Goal: Information Seeking & Learning: Learn about a topic

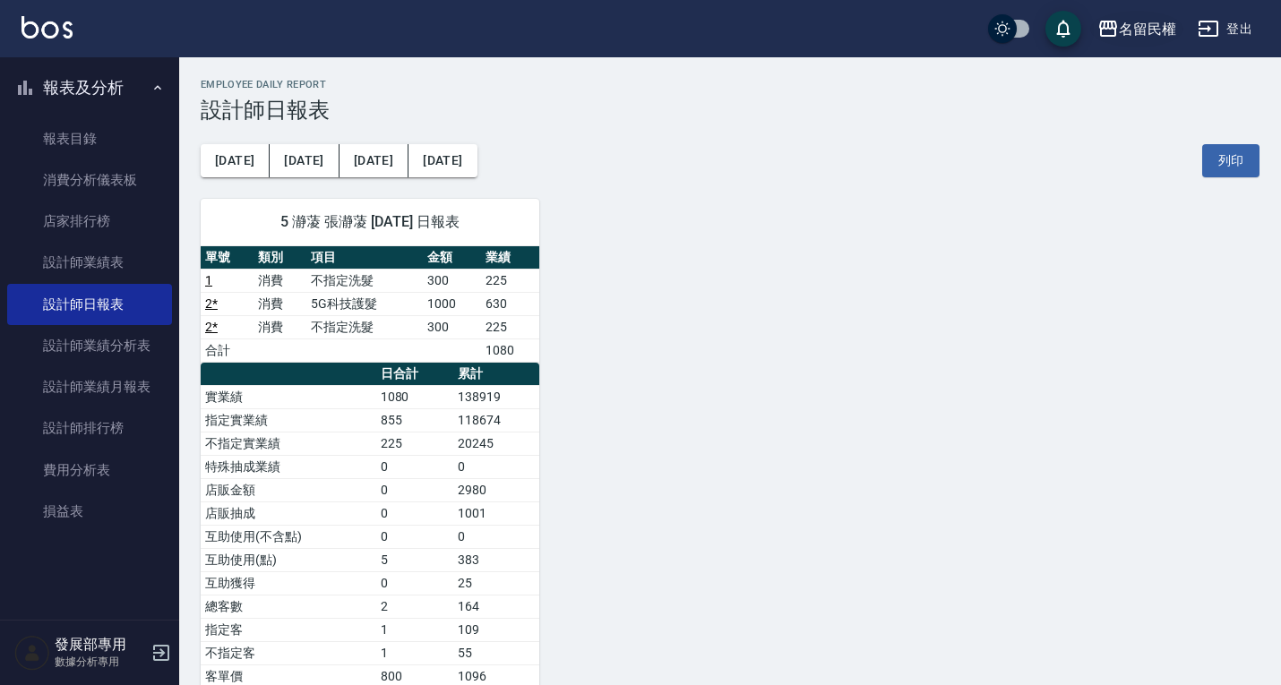
click at [1167, 30] on div "名留民權" at bounding box center [1147, 29] width 57 height 22
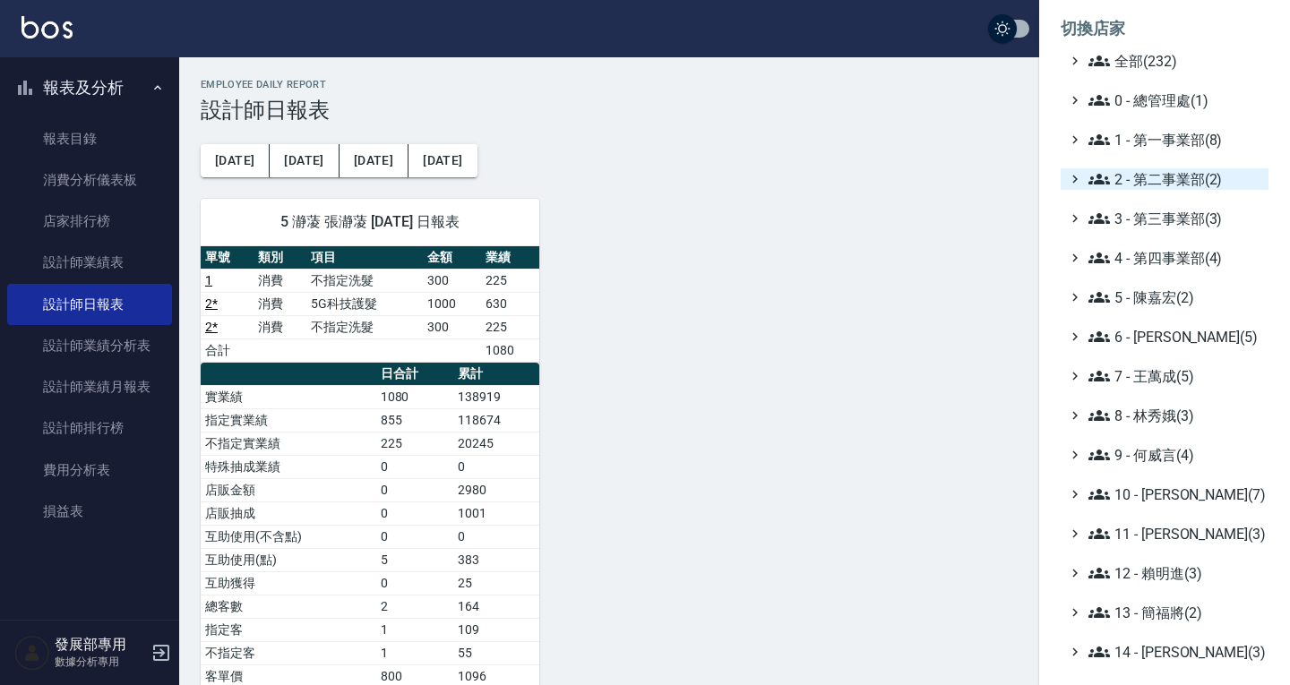
click at [1168, 185] on span "2 - 第二事業部(2)" at bounding box center [1174, 178] width 173 height 21
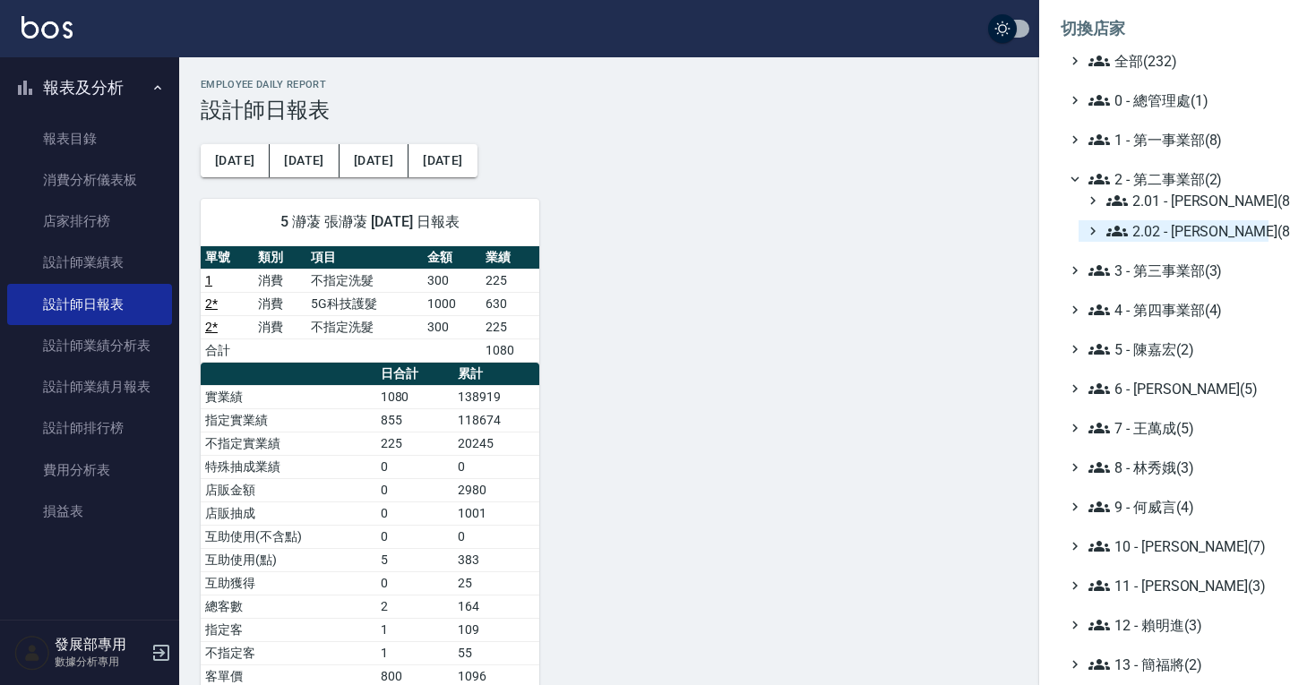
click at [1157, 226] on span "2.02 - 何恭霖(8)" at bounding box center [1183, 230] width 155 height 21
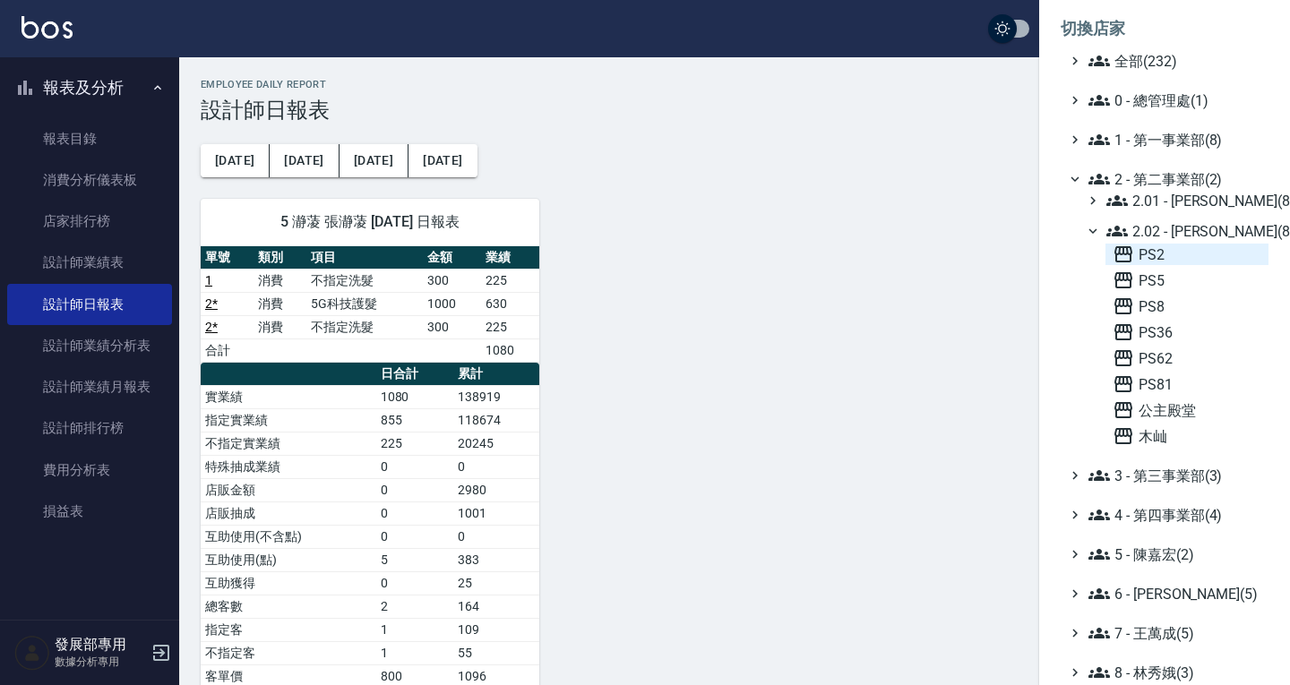
click at [1159, 256] on span "PS2" at bounding box center [1187, 254] width 149 height 21
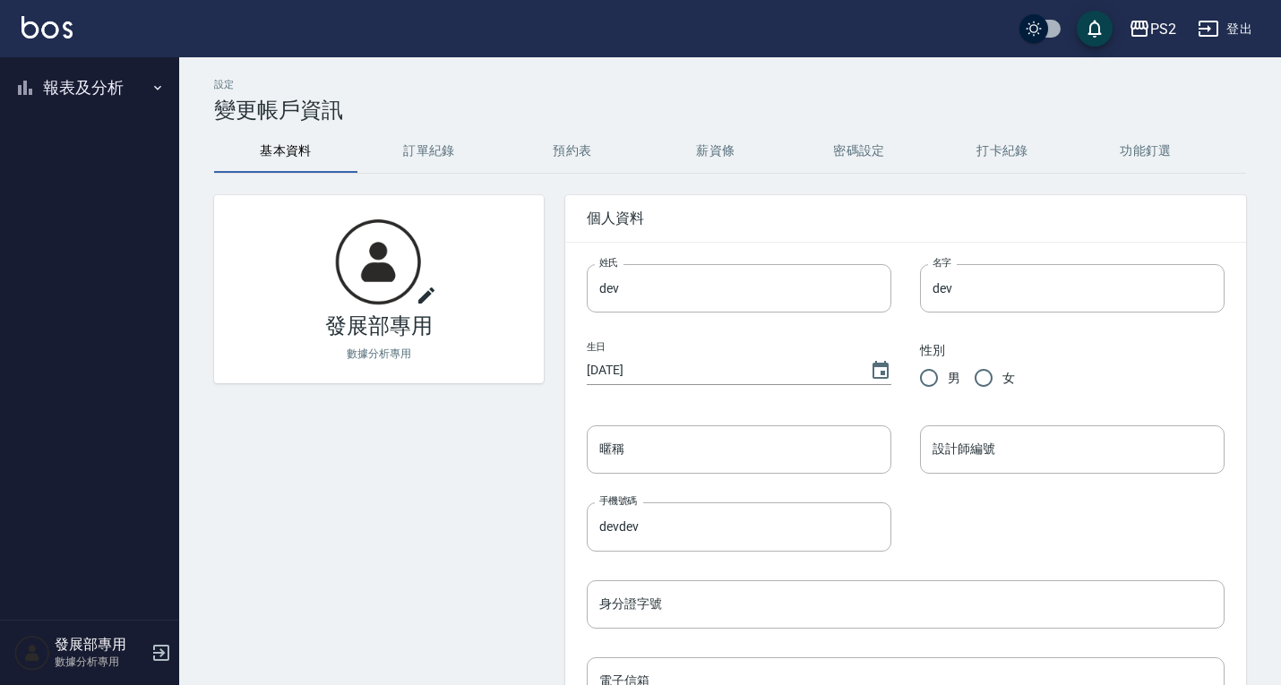
click at [115, 104] on button "報表及分析" at bounding box center [89, 87] width 165 height 47
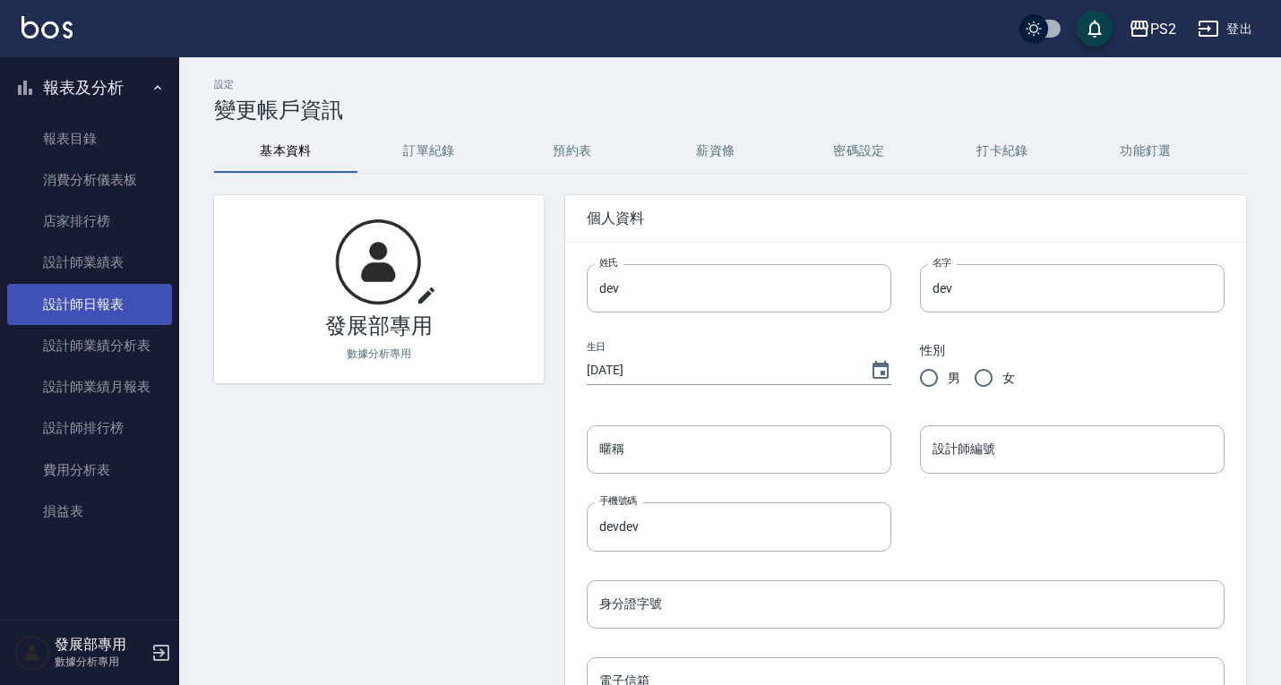
click at [116, 286] on link "設計師日報表" at bounding box center [89, 304] width 165 height 41
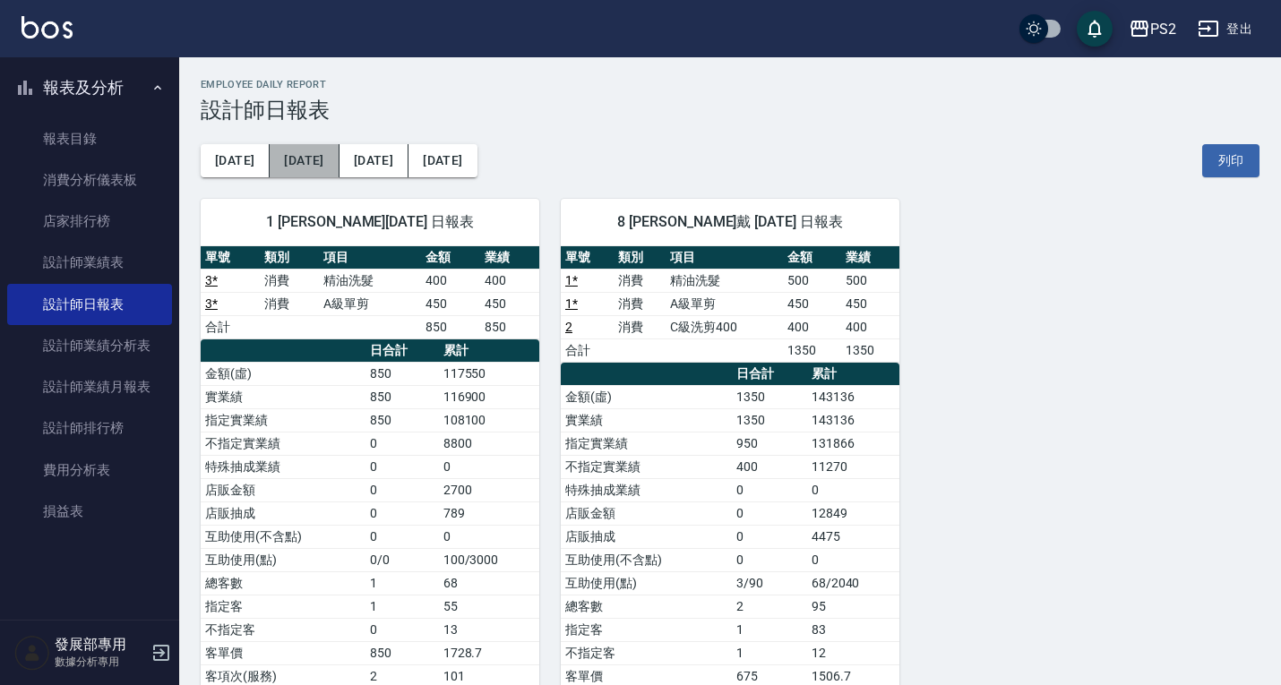
click at [296, 163] on button "[DATE]" at bounding box center [304, 160] width 69 height 33
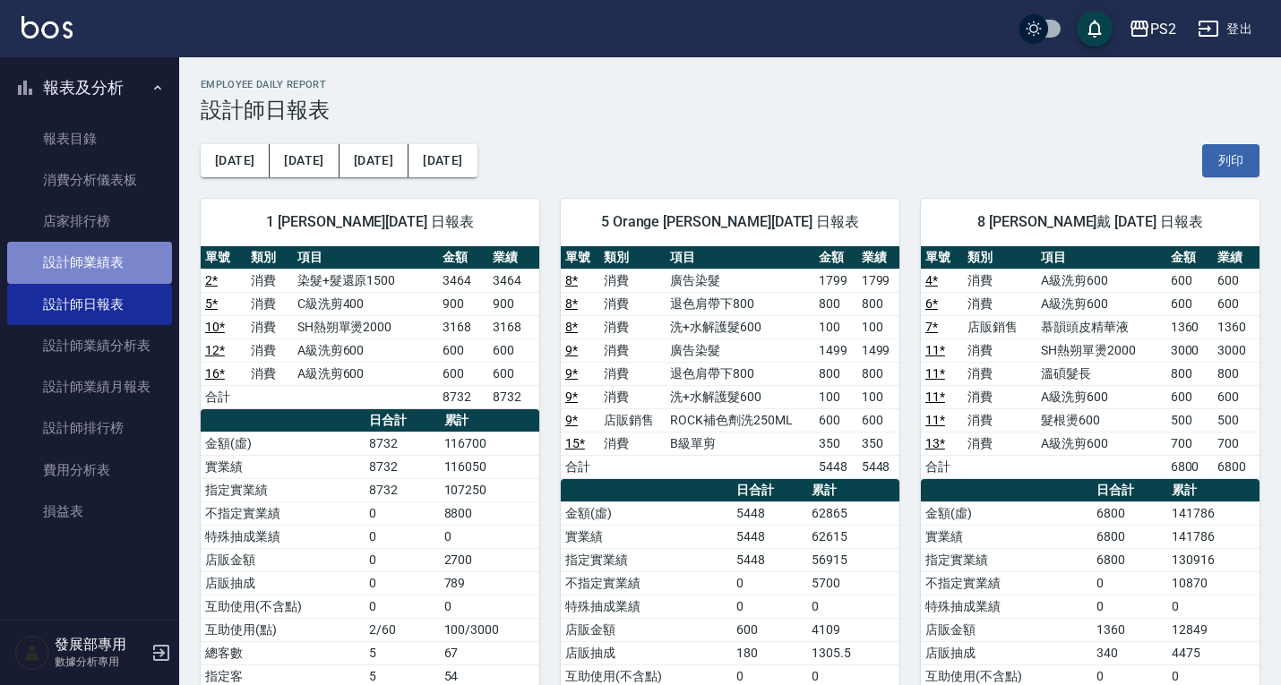
click at [95, 265] on link "設計師業績表" at bounding box center [89, 262] width 165 height 41
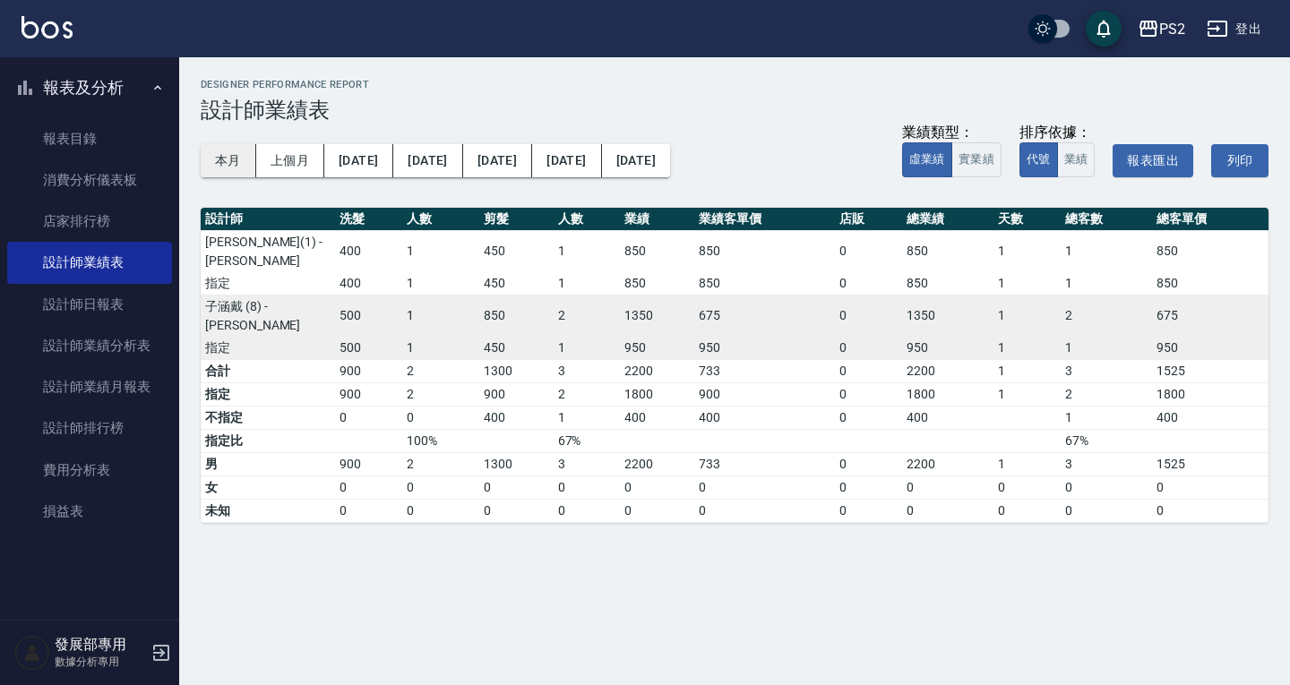
click at [238, 162] on button "本月" at bounding box center [229, 160] width 56 height 33
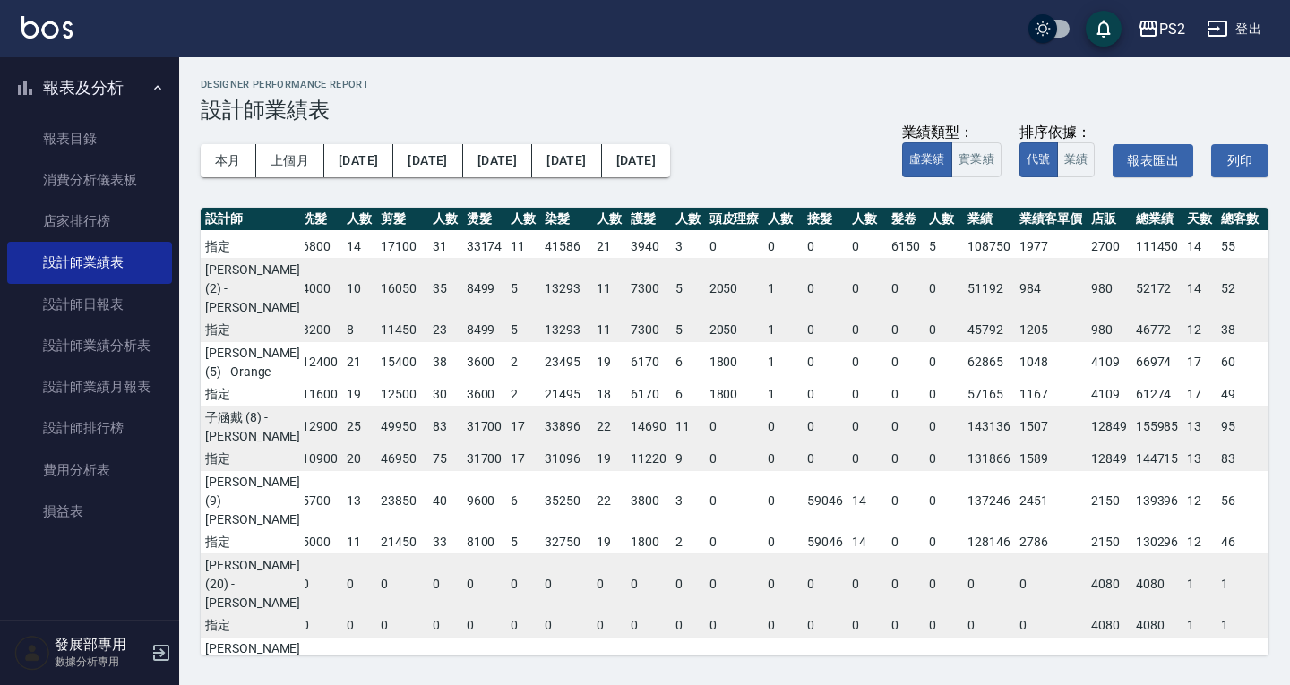
scroll to position [0, 7]
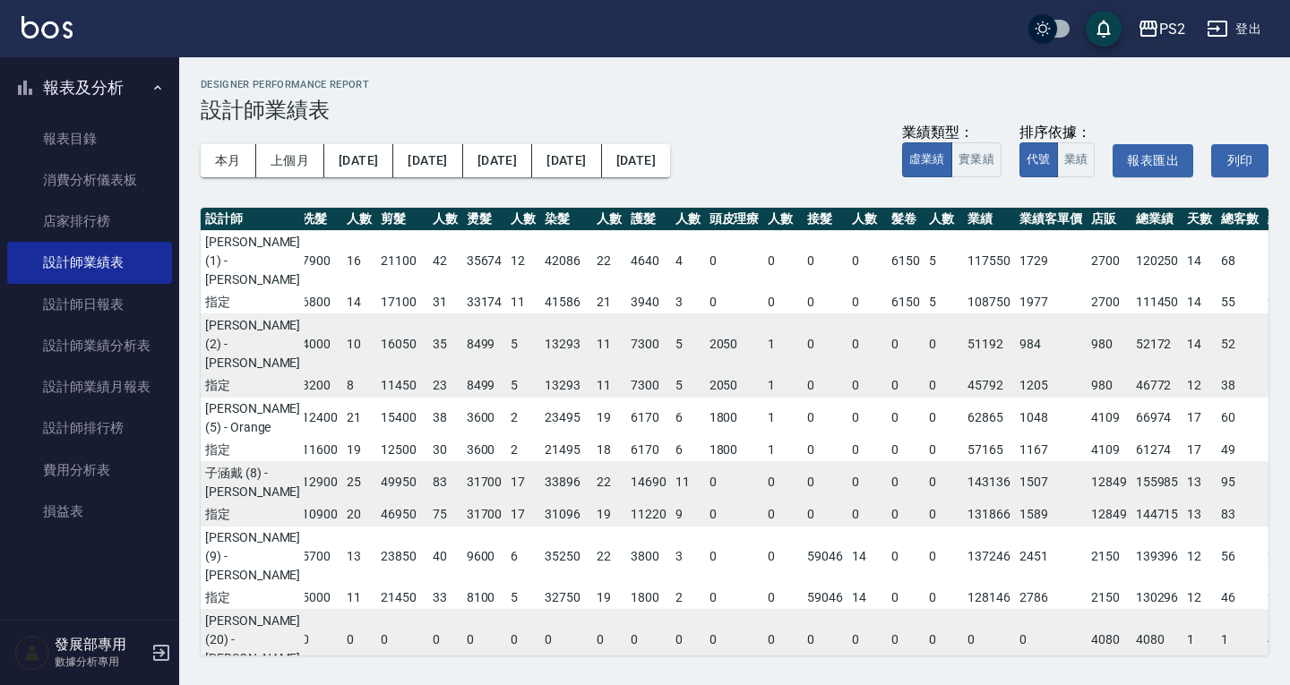
click at [1155, 24] on icon "button" at bounding box center [1148, 28] width 21 height 21
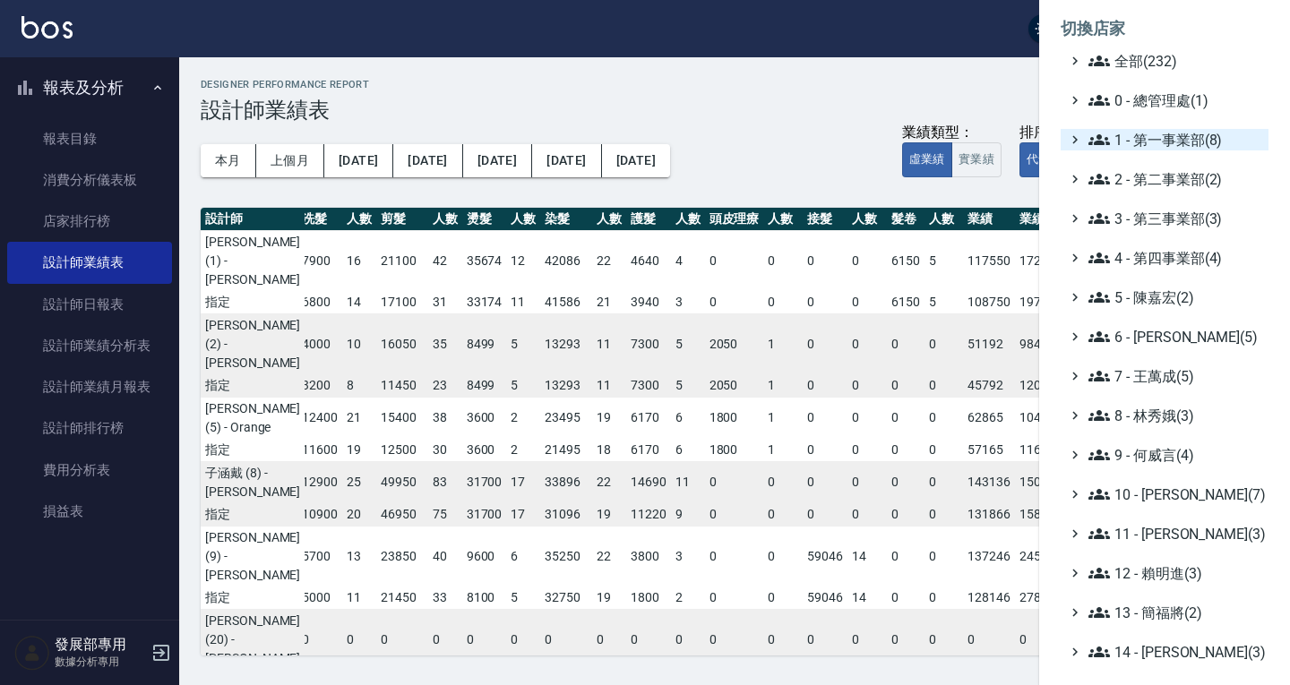
click at [1147, 142] on span "1 - 第一事業部(8)" at bounding box center [1174, 139] width 173 height 21
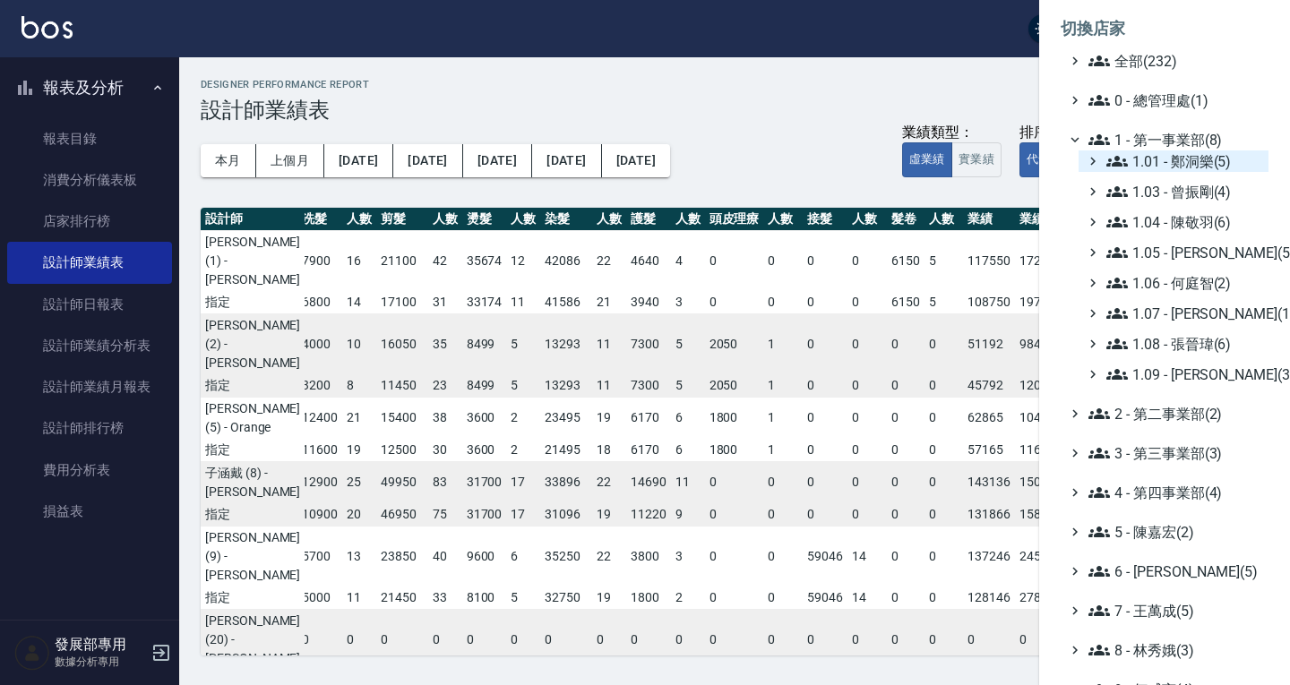
click at [1140, 159] on span "1.01 - 鄭洞樂(5)" at bounding box center [1183, 160] width 155 height 21
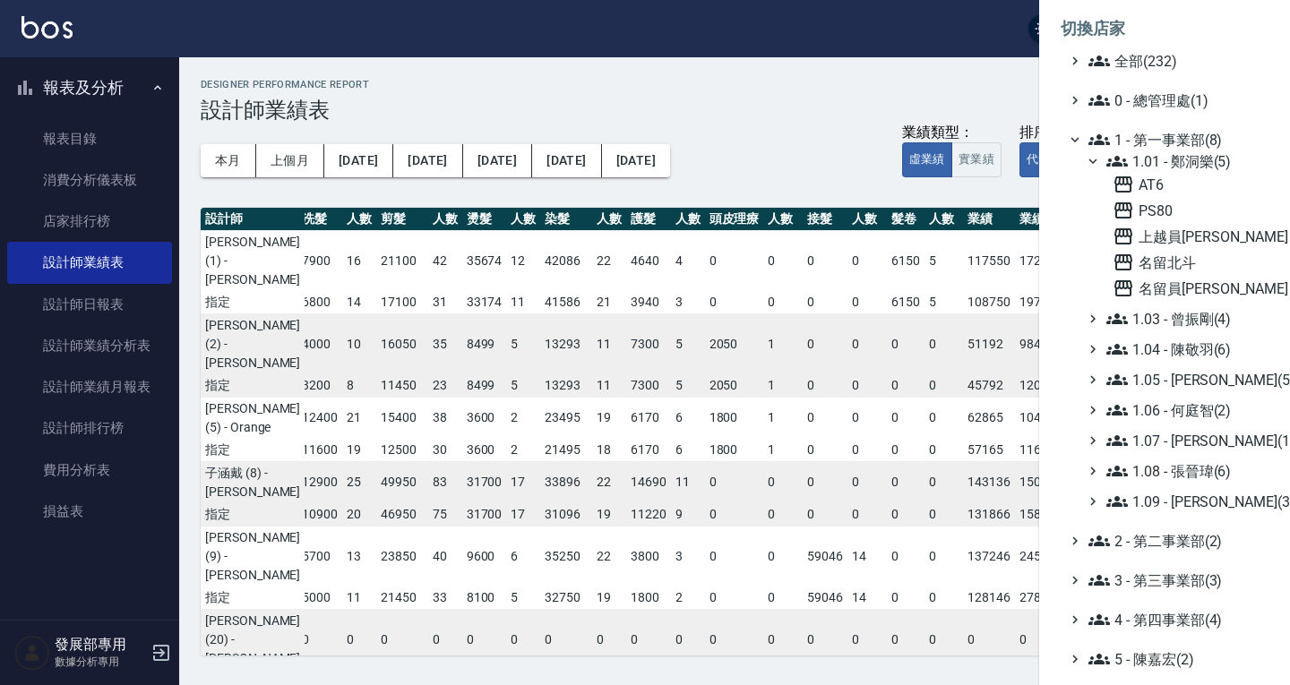
click at [1170, 277] on div "AT6 PS80 上越員林 名留北斗 名留員林中正" at bounding box center [1186, 236] width 163 height 125
click at [1170, 285] on span "名留員林中正" at bounding box center [1187, 288] width 149 height 21
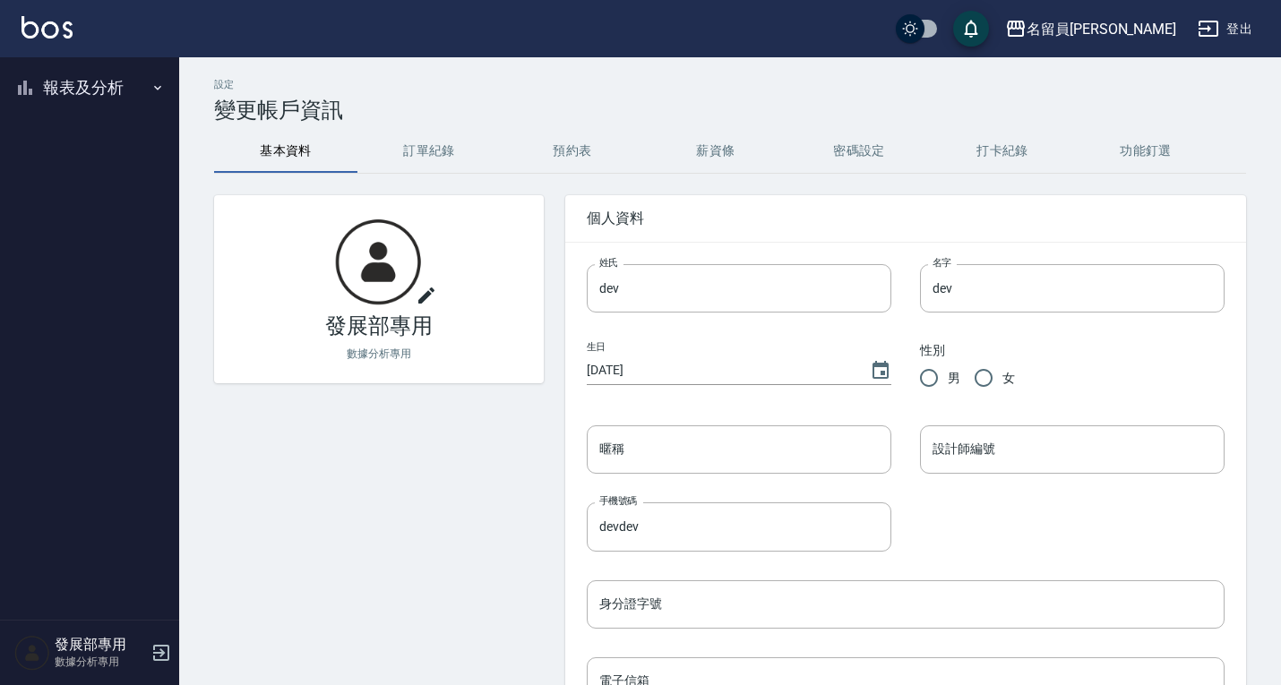
click at [91, 89] on button "報表及分析" at bounding box center [89, 87] width 165 height 47
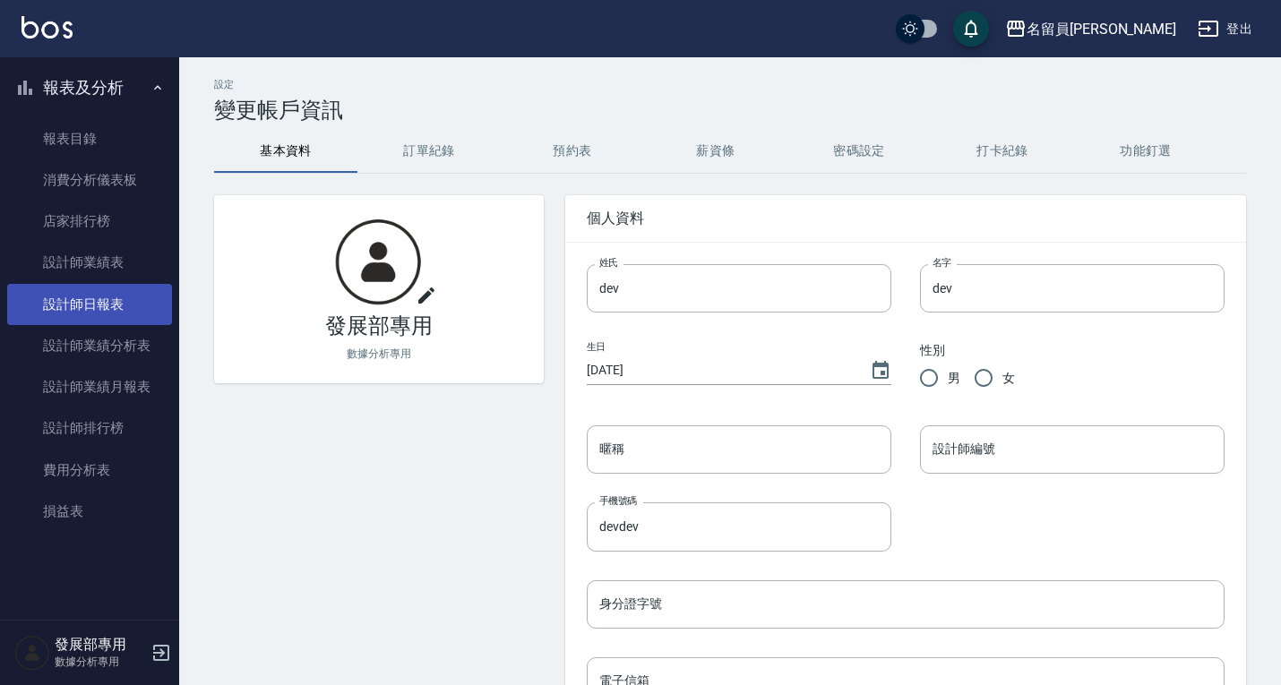
click at [102, 314] on link "設計師日報表" at bounding box center [89, 304] width 165 height 41
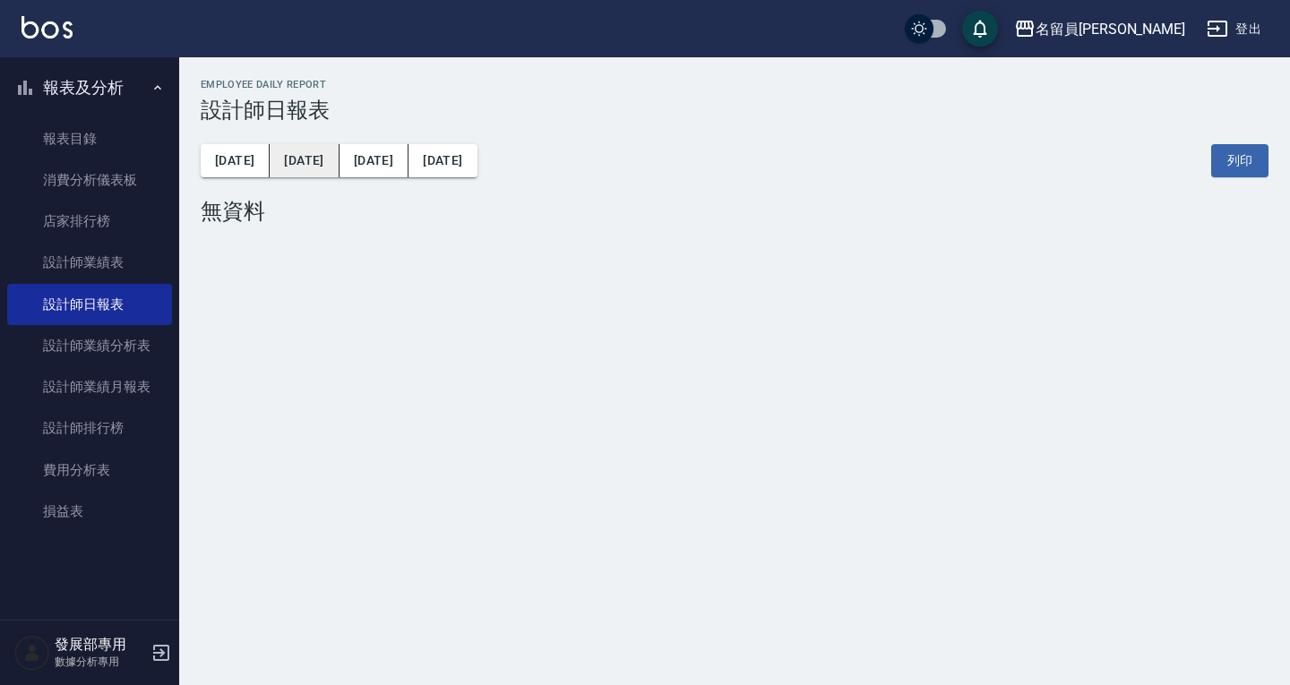
click at [279, 155] on button "[DATE]" at bounding box center [304, 160] width 69 height 33
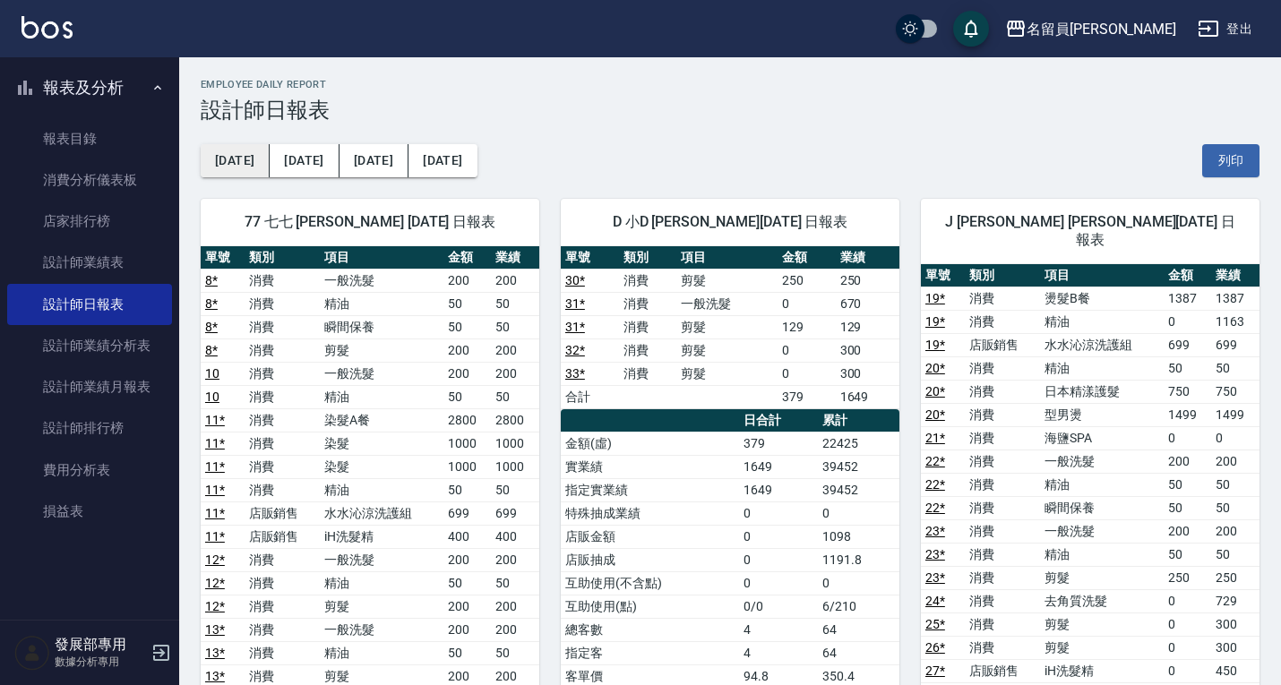
click at [250, 157] on button "[DATE]" at bounding box center [235, 160] width 69 height 33
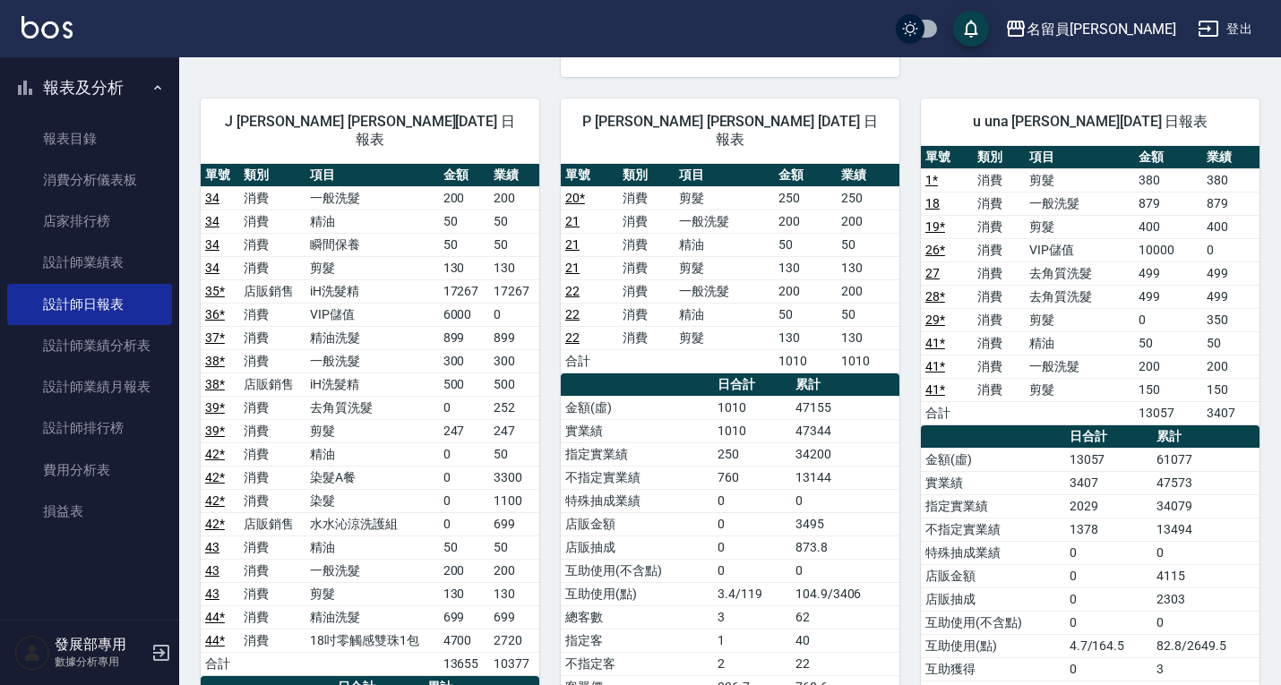
scroll to position [1075, 0]
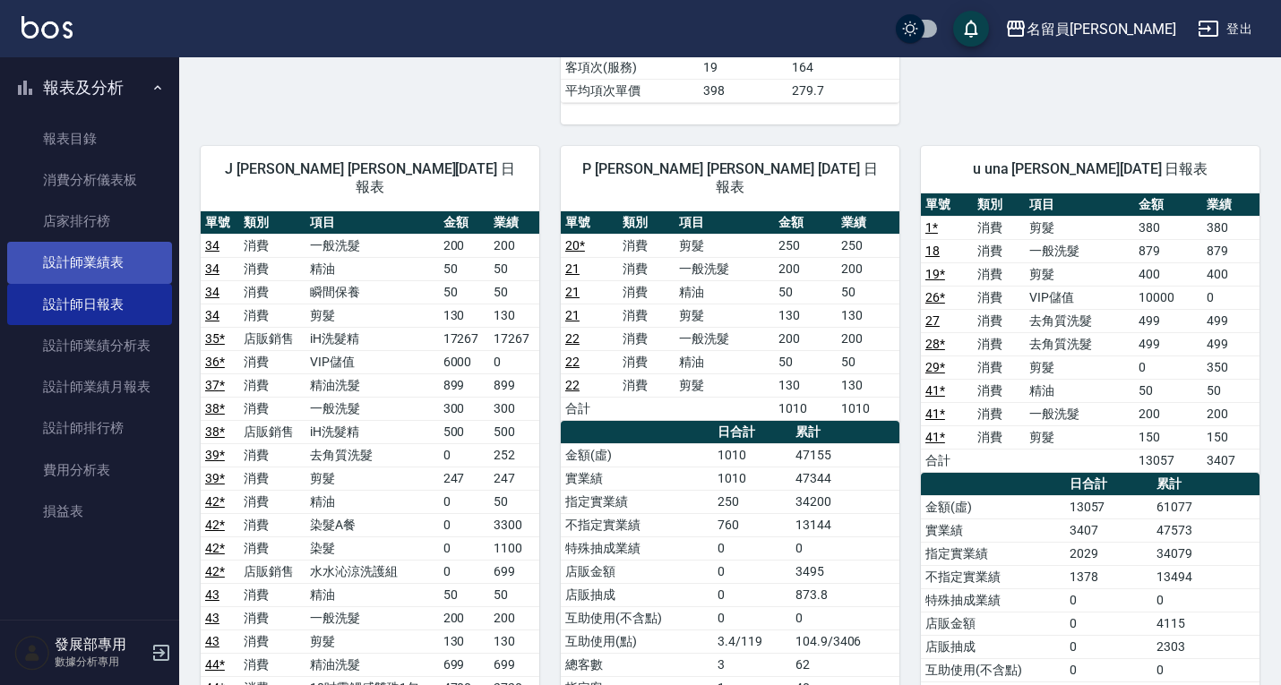
click at [154, 263] on link "設計師業績表" at bounding box center [89, 262] width 165 height 41
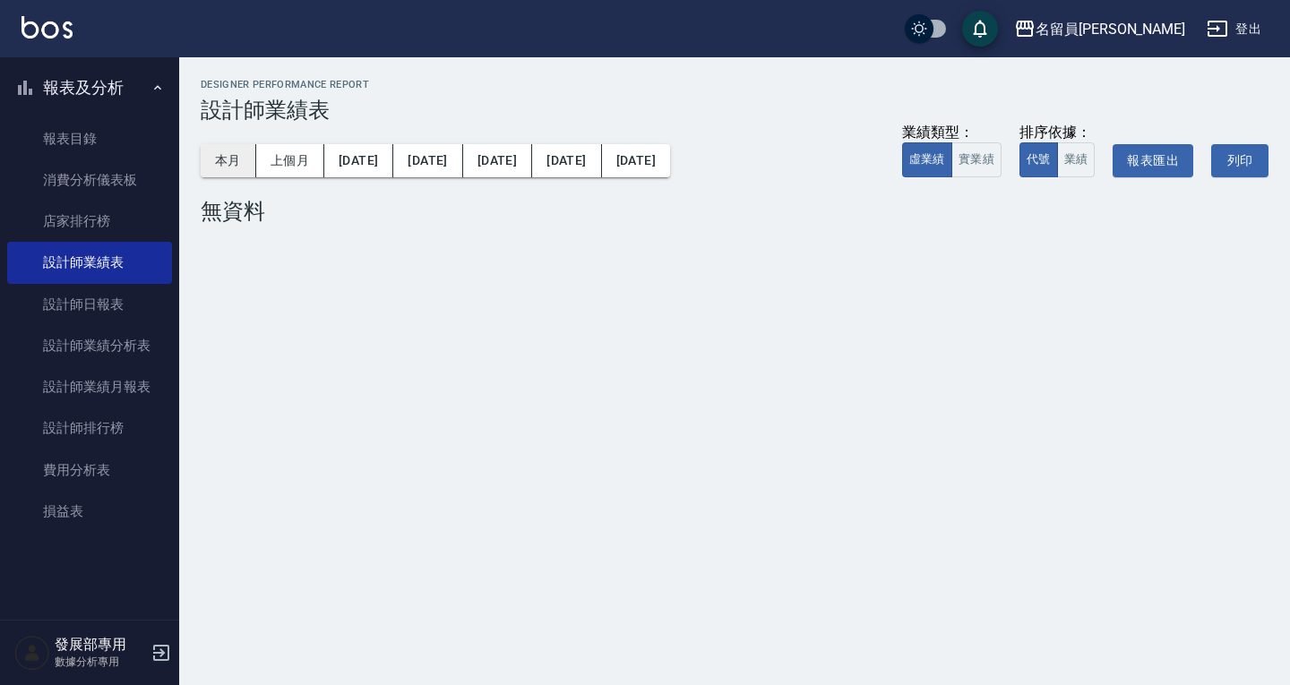
click at [239, 154] on button "本月" at bounding box center [229, 160] width 56 height 33
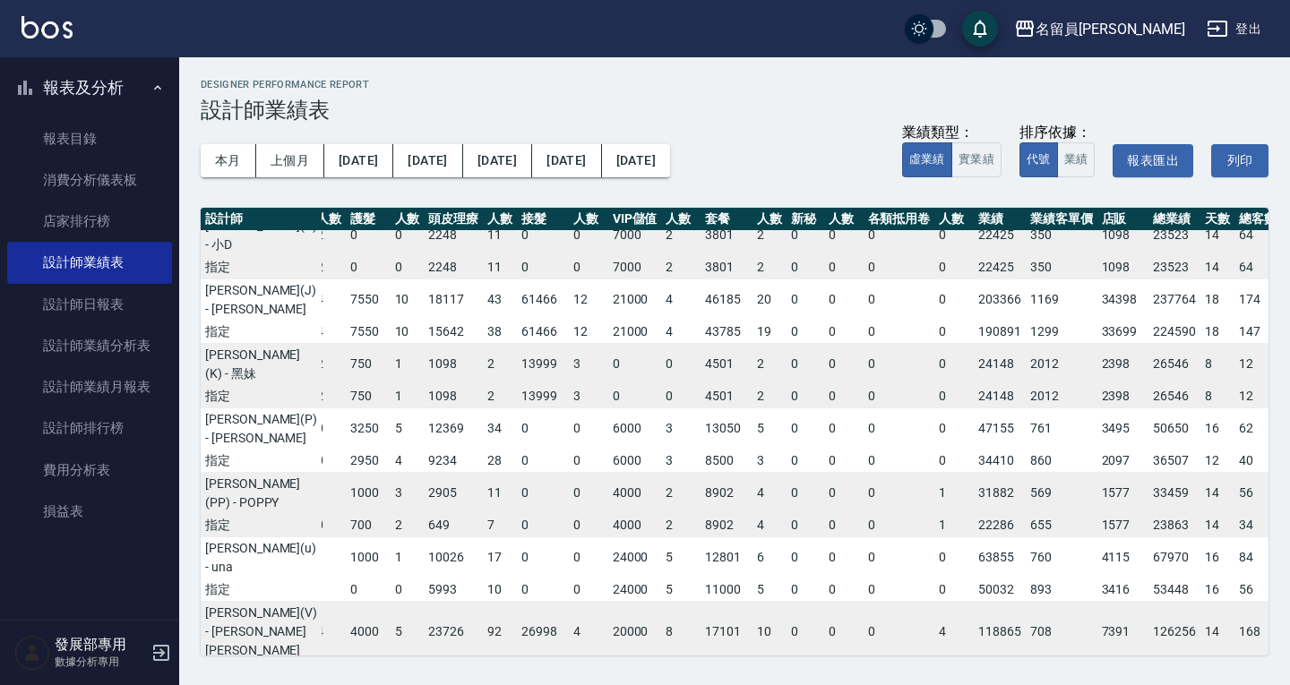
scroll to position [414, 303]
click at [284, 156] on button "上個月" at bounding box center [290, 160] width 68 height 33
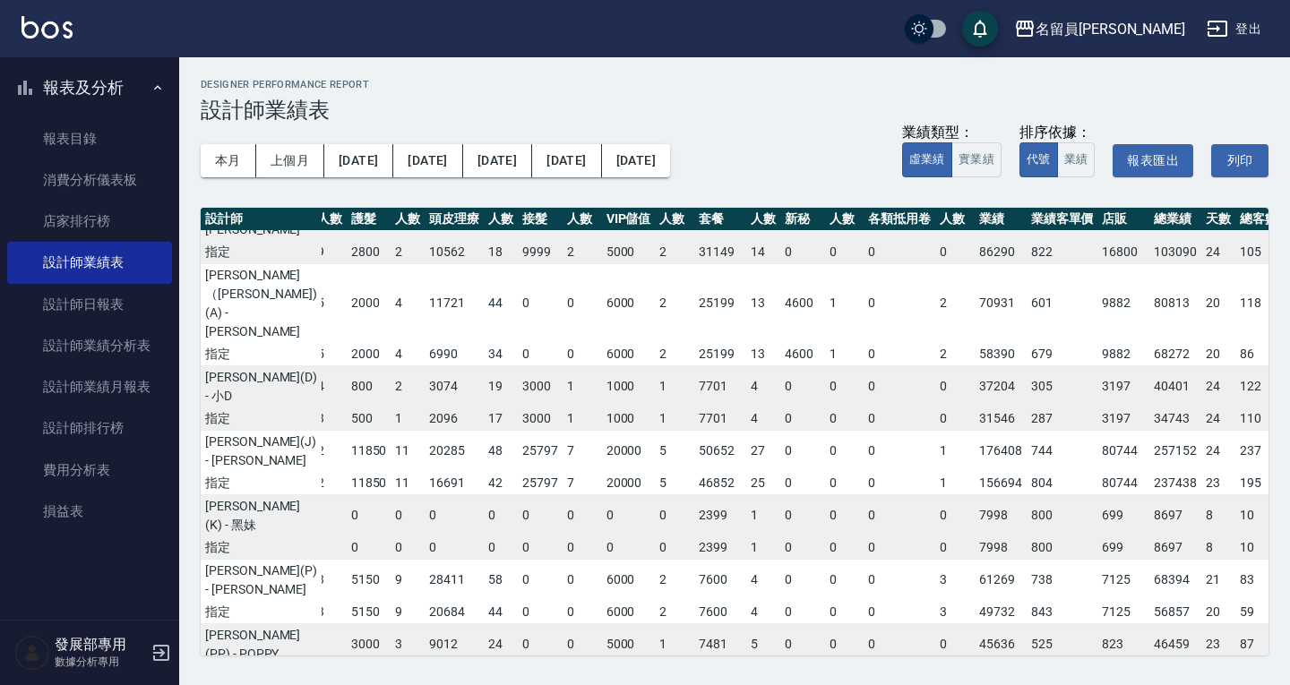
scroll to position [268, 305]
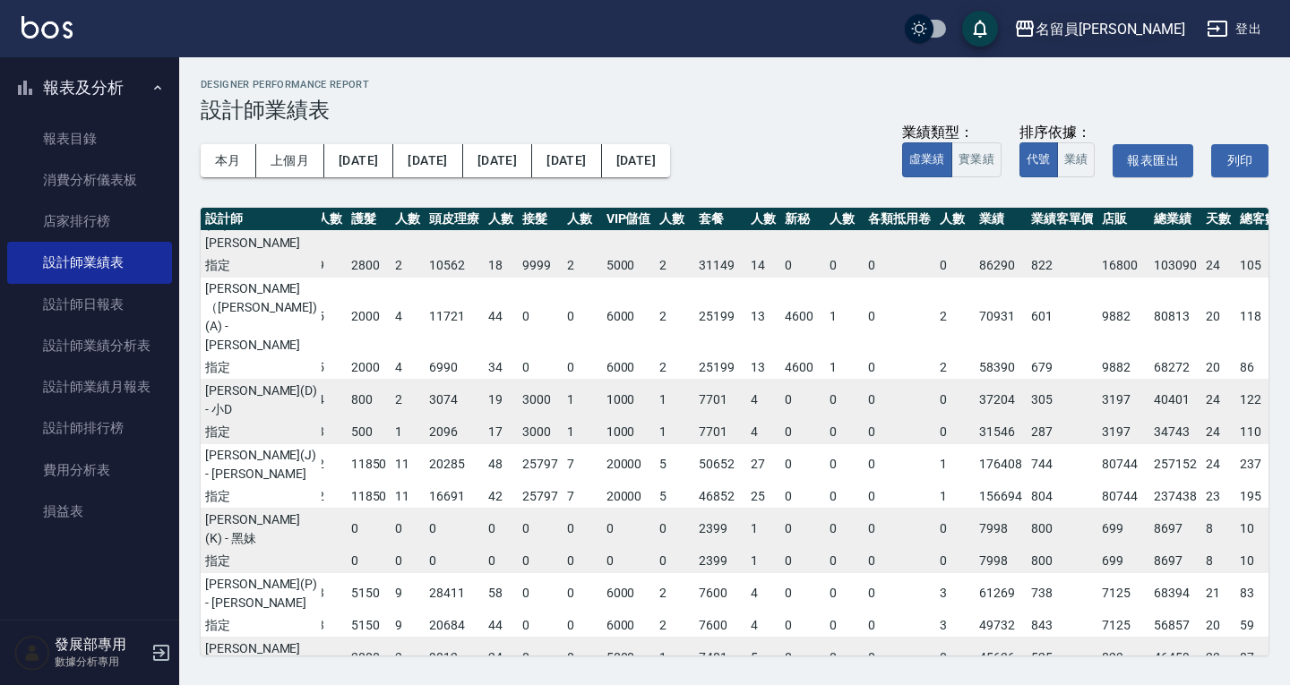
click at [1144, 30] on div "名留員林中正" at bounding box center [1110, 29] width 150 height 22
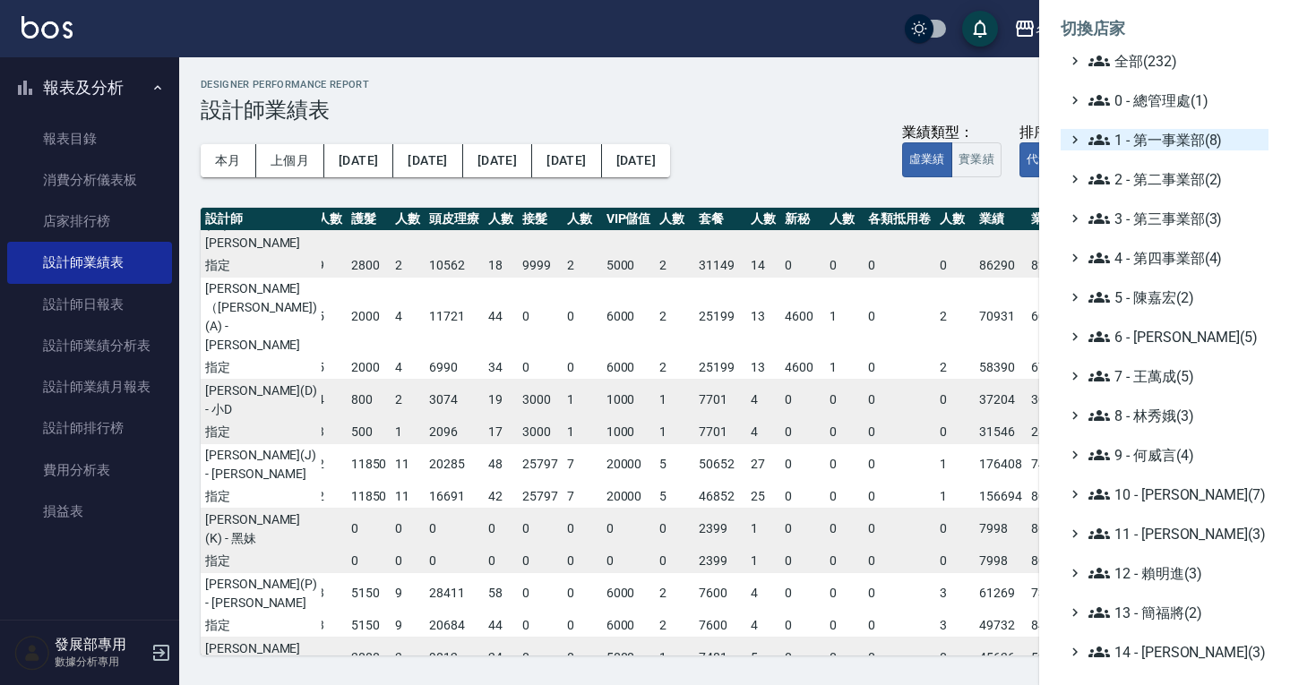
click at [1163, 147] on span "1 - 第一事業部(8)" at bounding box center [1174, 139] width 173 height 21
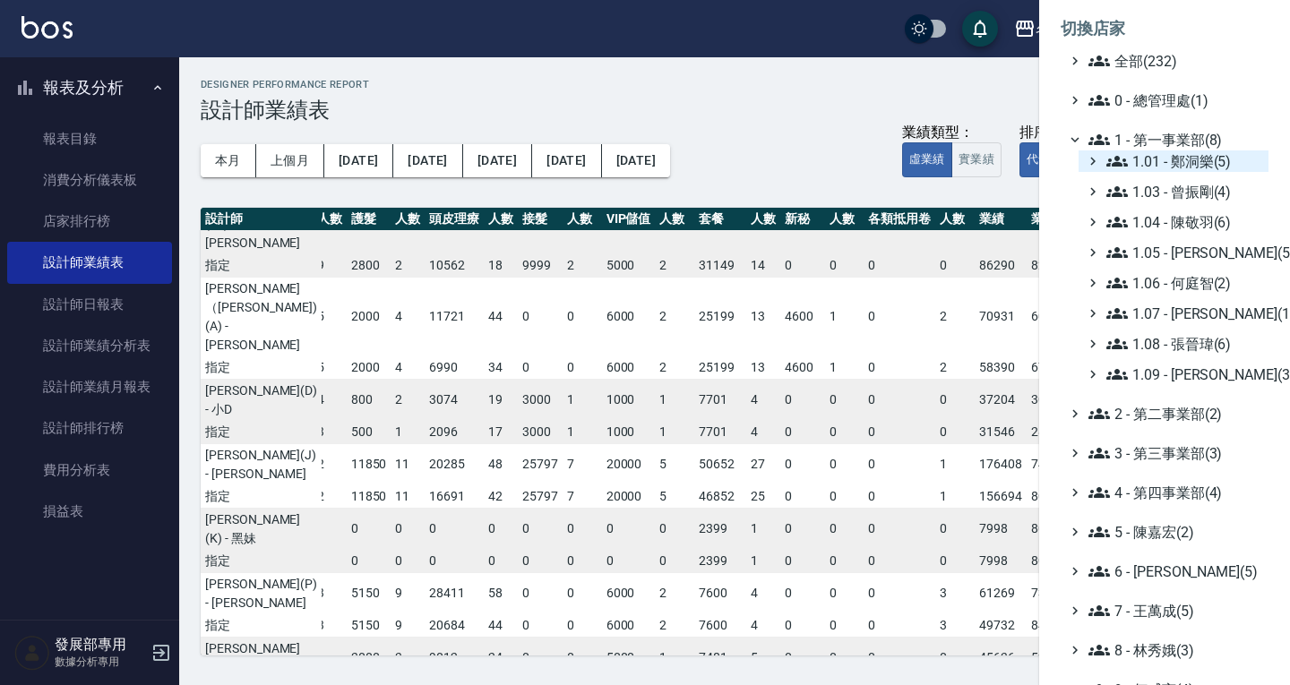
drag, startPoint x: 1164, startPoint y: 151, endPoint x: 1163, endPoint y: 162, distance: 10.8
click at [1164, 150] on span "1.01 - 鄭洞樂(5)" at bounding box center [1183, 160] width 155 height 21
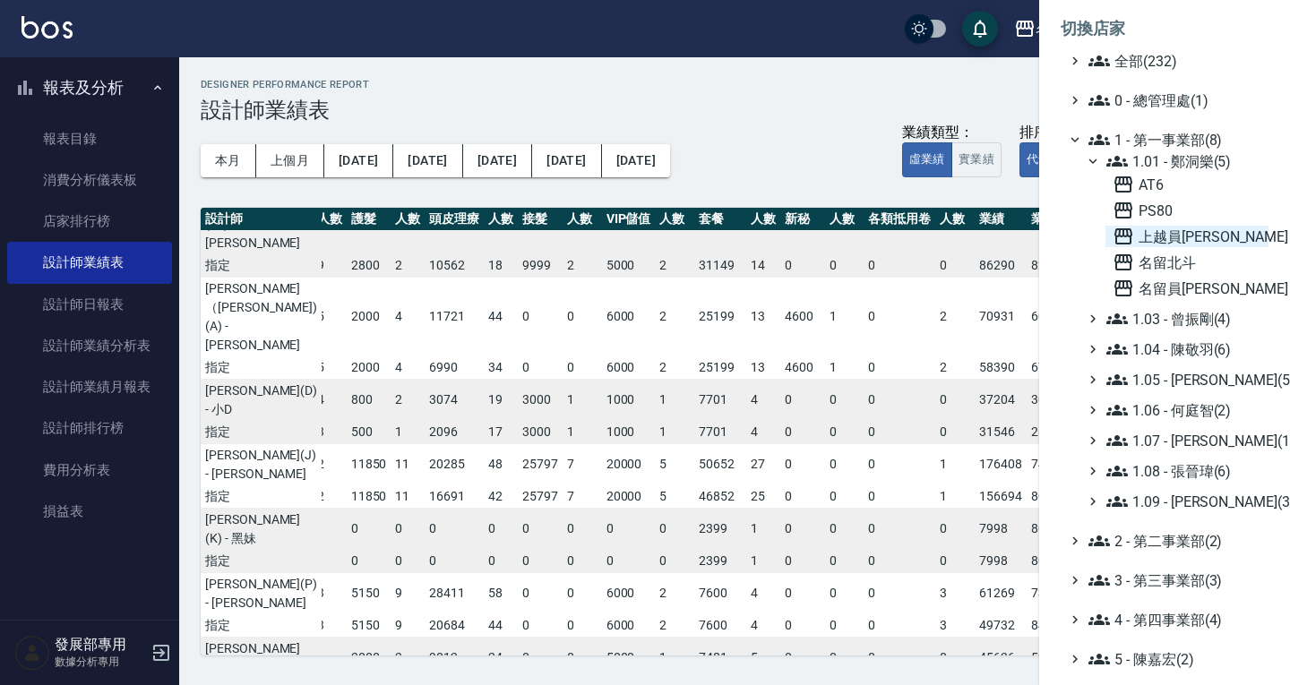
click at [1180, 229] on span "上越員林" at bounding box center [1187, 236] width 149 height 21
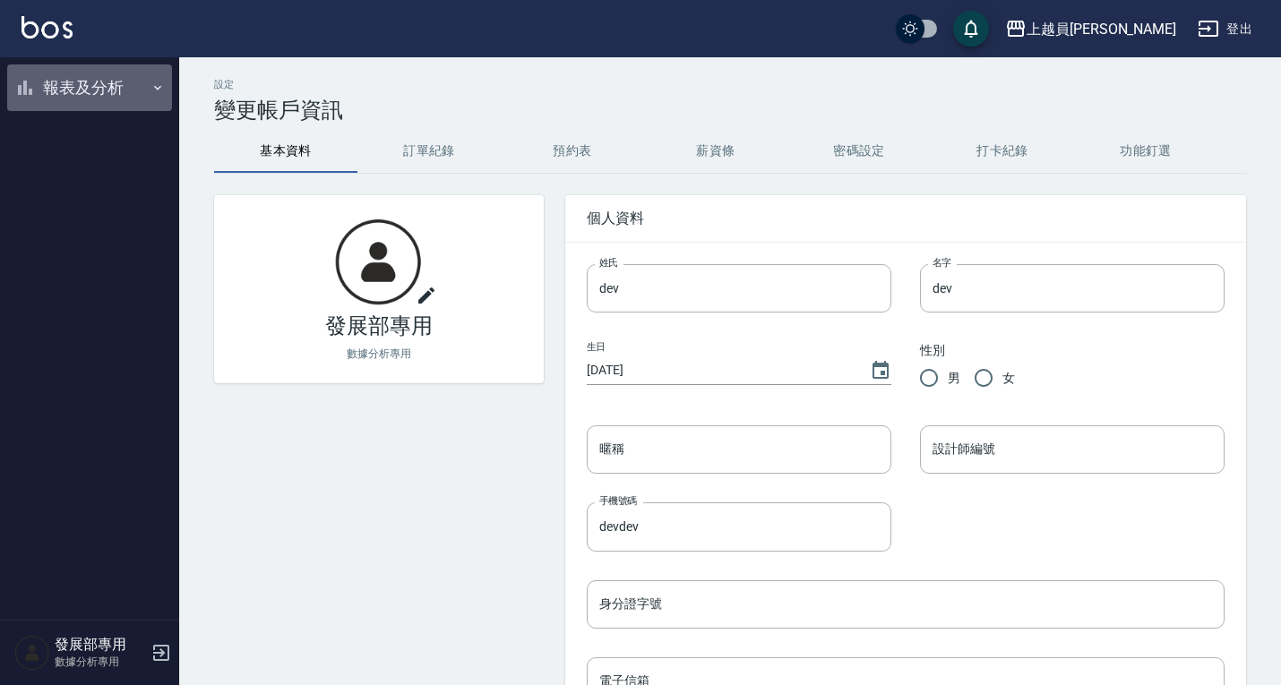
click at [107, 75] on button "報表及分析" at bounding box center [89, 87] width 165 height 47
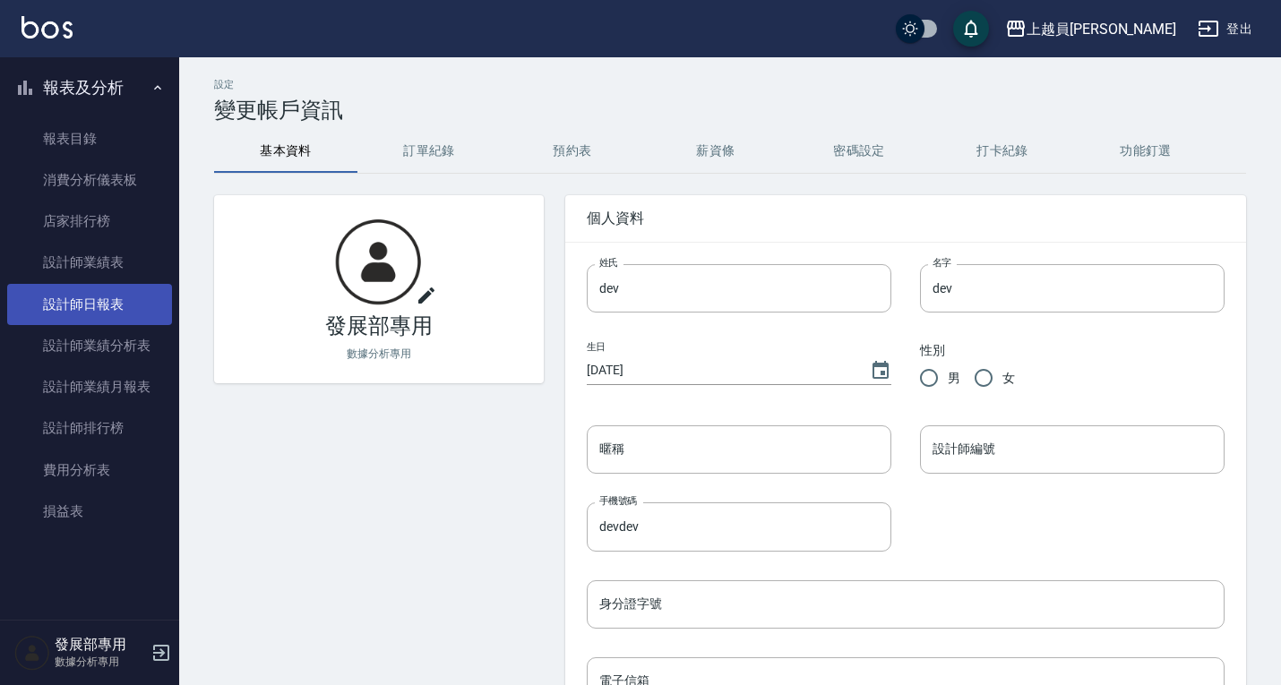
click at [126, 296] on link "設計師日報表" at bounding box center [89, 304] width 165 height 41
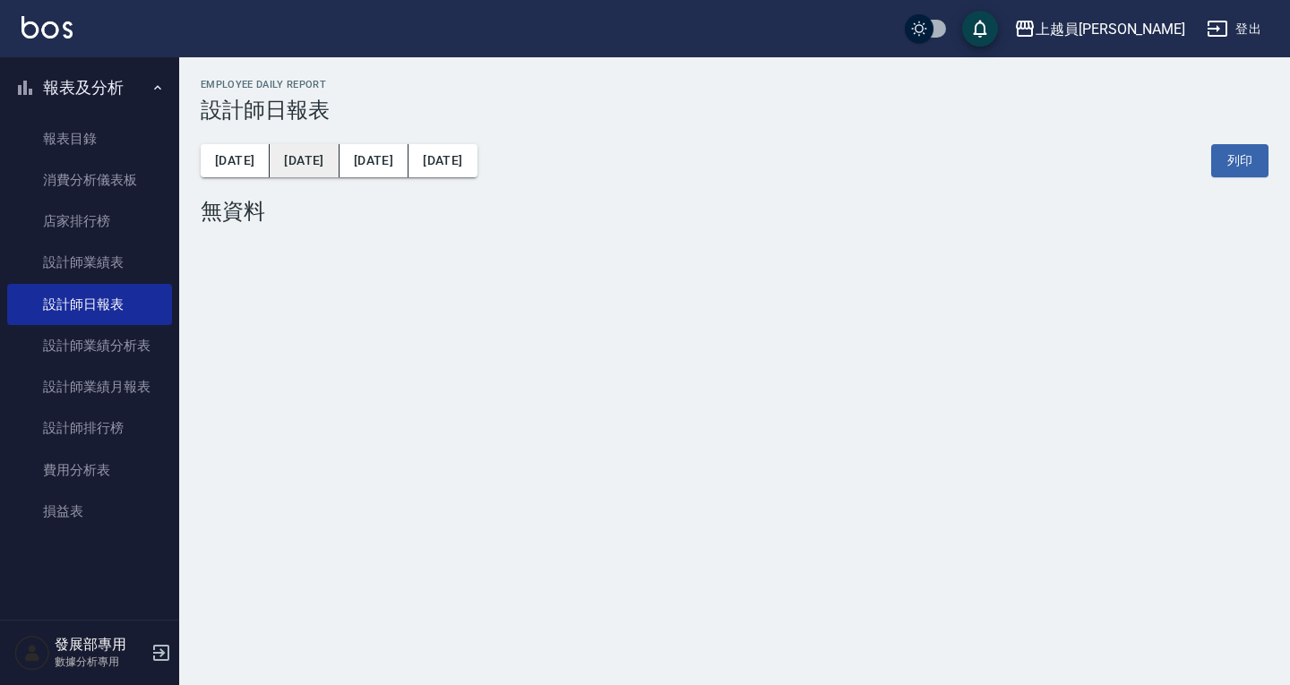
click at [285, 161] on button "昨天" at bounding box center [304, 160] width 69 height 33
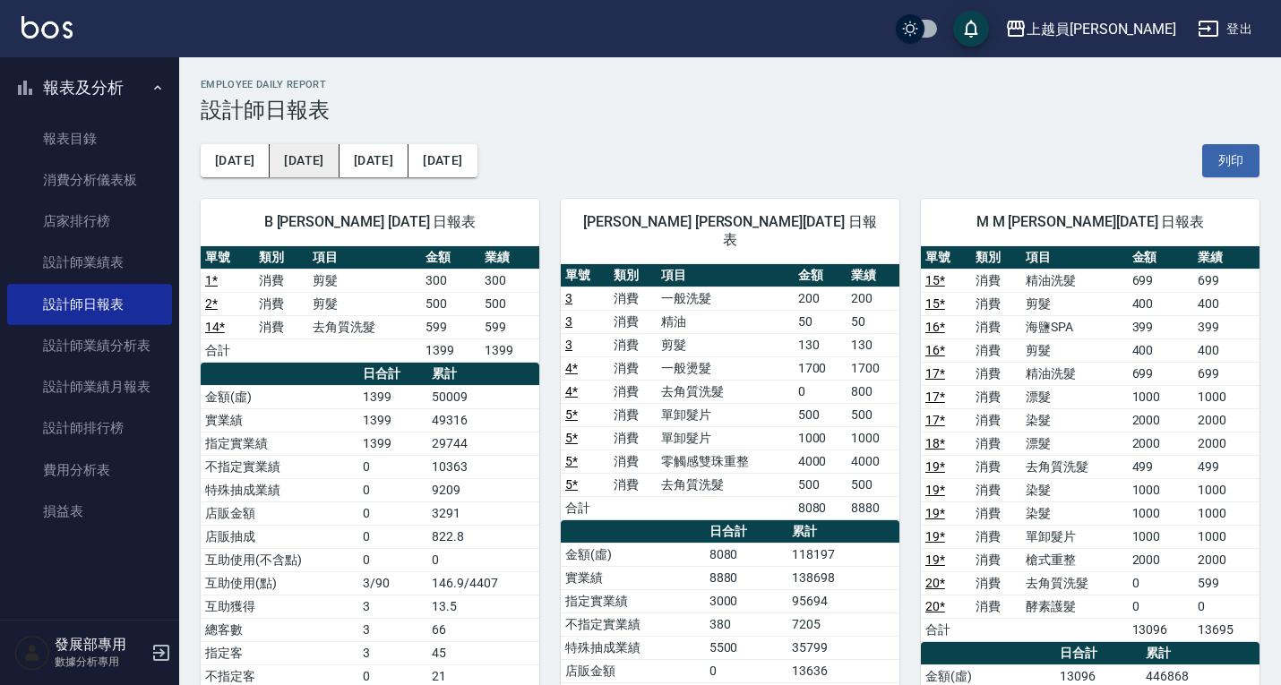
click at [286, 157] on button "昨天" at bounding box center [304, 160] width 69 height 33
click at [248, 166] on button "前天" at bounding box center [235, 160] width 69 height 33
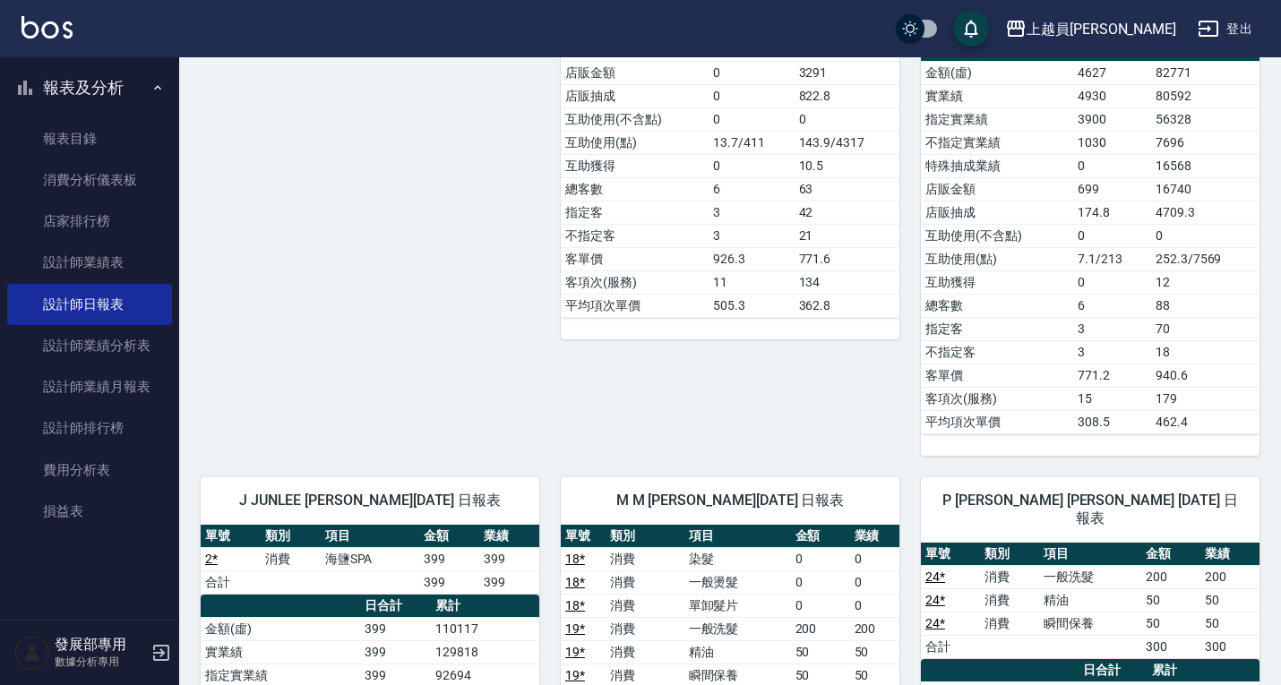
scroll to position [896, 0]
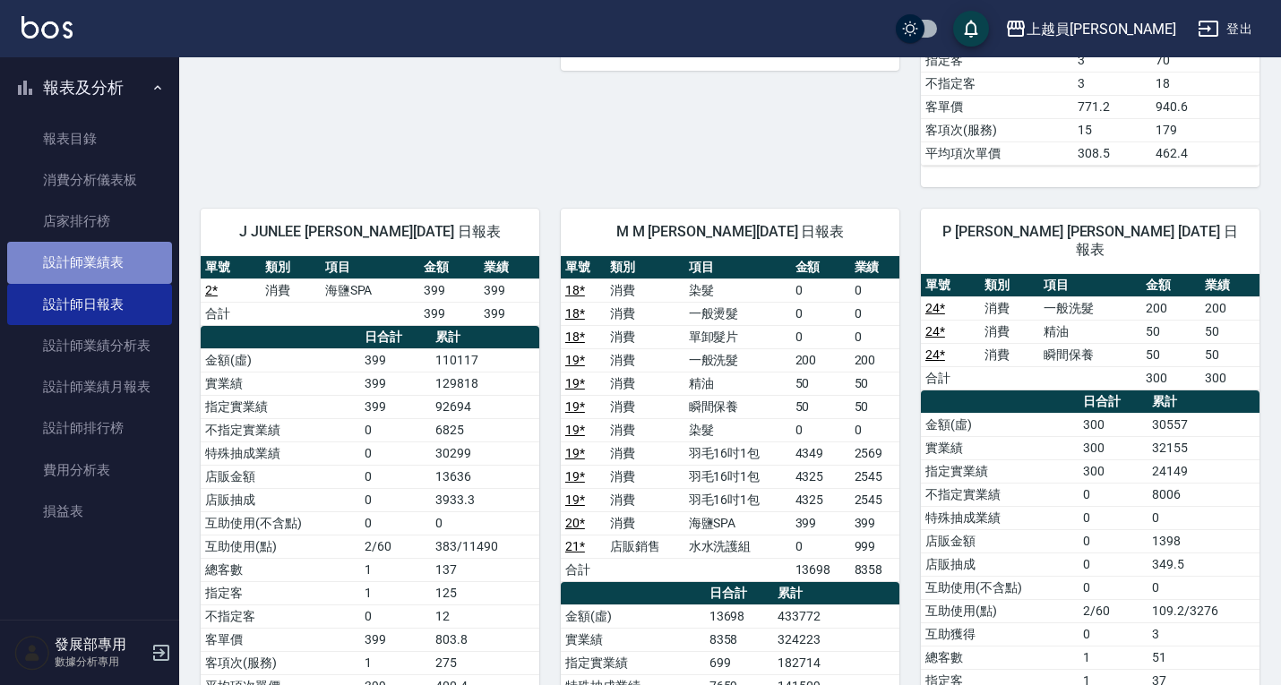
click at [141, 253] on link "設計師業績表" at bounding box center [89, 262] width 165 height 41
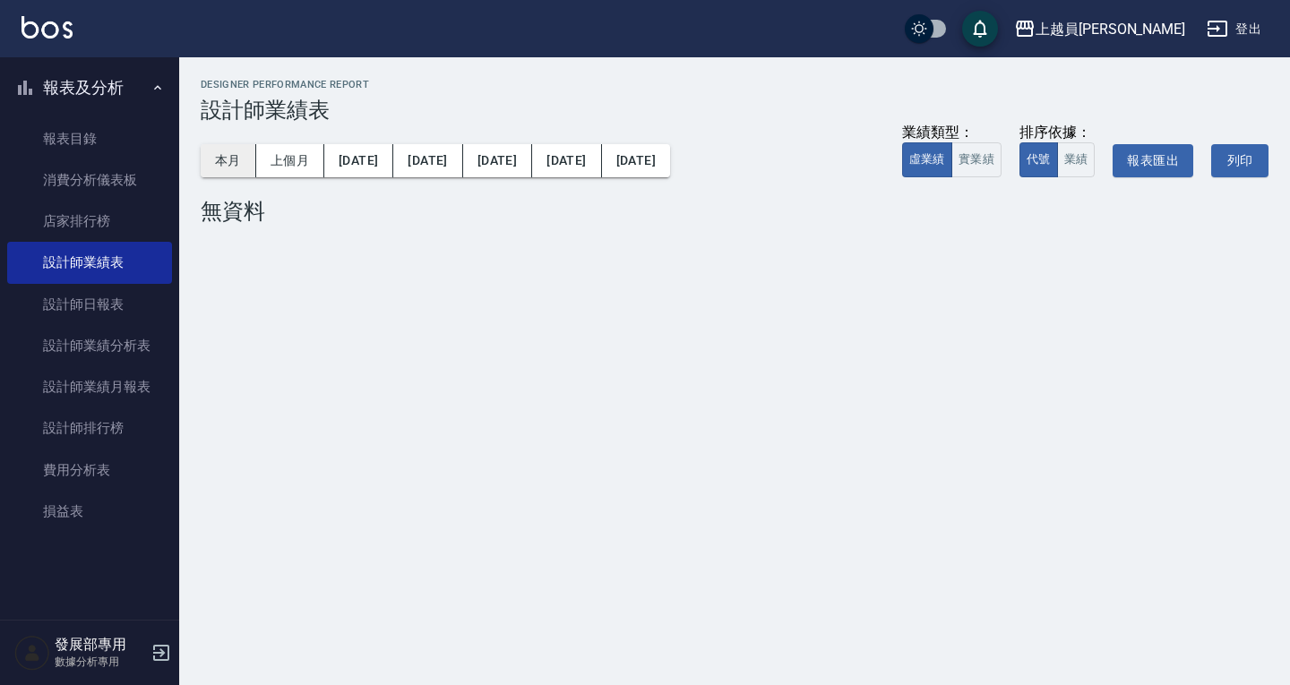
click at [214, 165] on button "本月" at bounding box center [229, 160] width 56 height 33
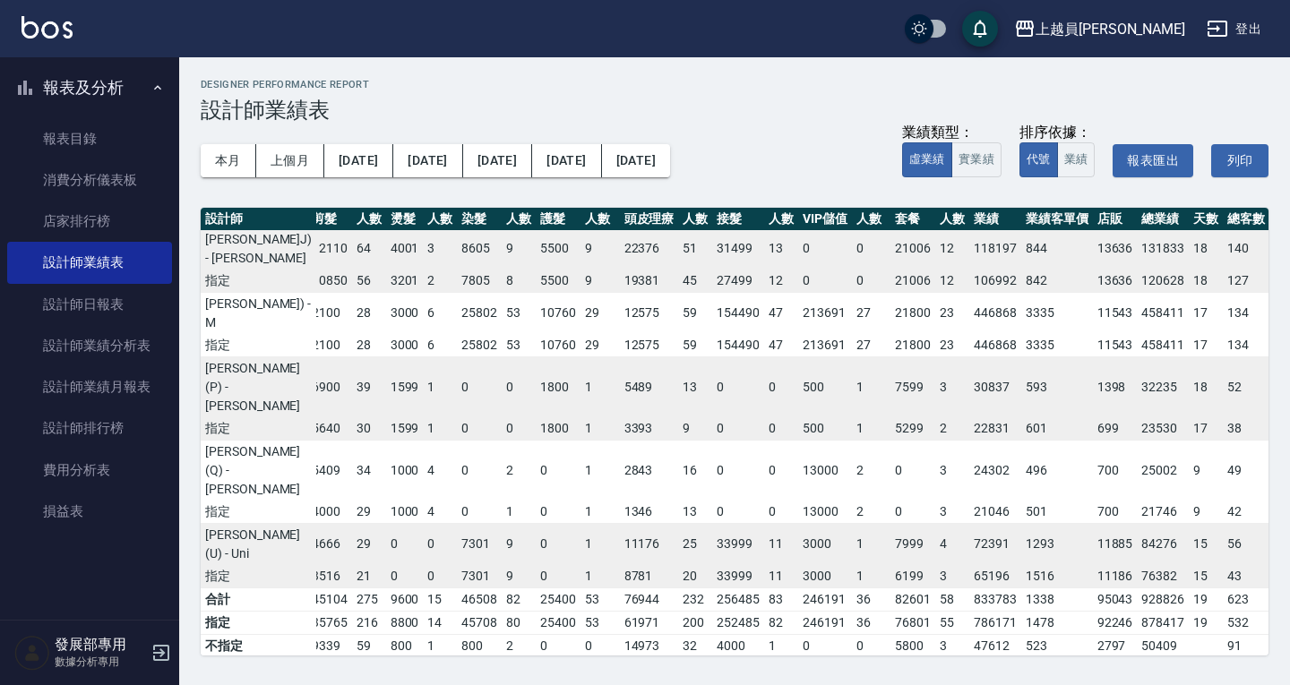
scroll to position [826, 88]
click at [1148, 27] on div "上越員林" at bounding box center [1110, 29] width 150 height 22
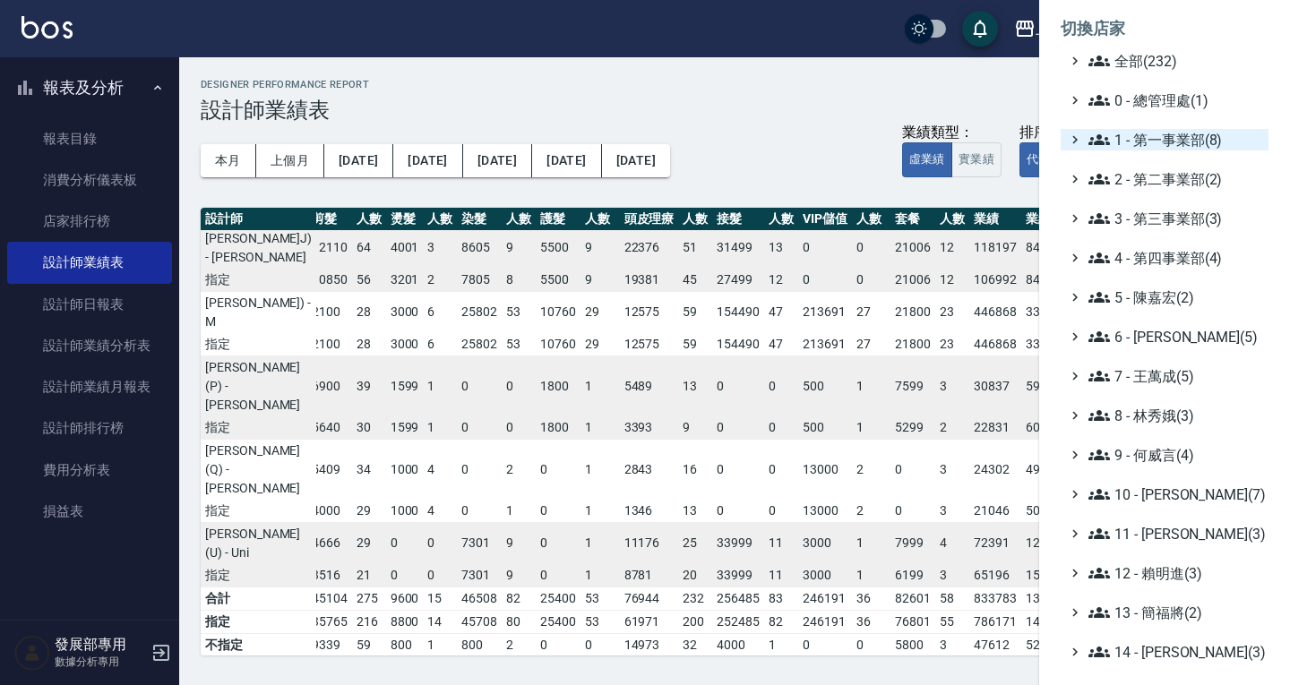
click at [1166, 137] on span "1 - 第一事業部(8)" at bounding box center [1174, 139] width 173 height 21
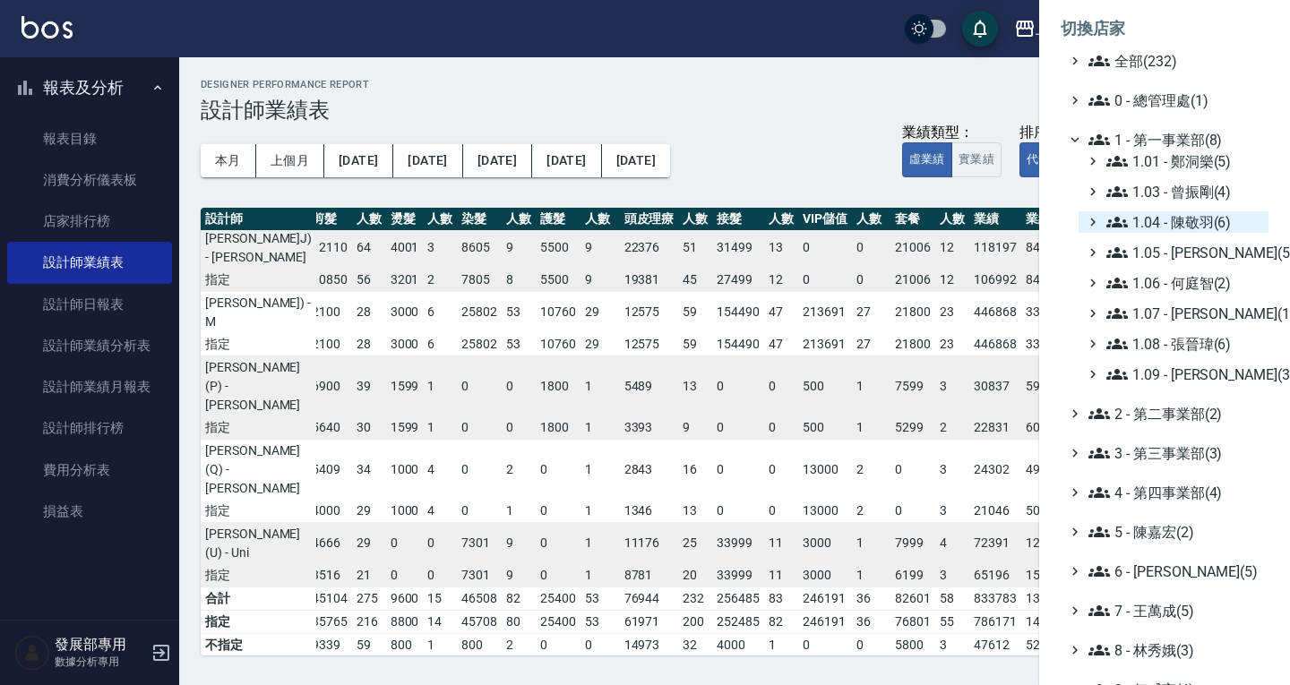
click at [1197, 214] on span "1.04 - 陳敬羽(6)" at bounding box center [1183, 221] width 155 height 21
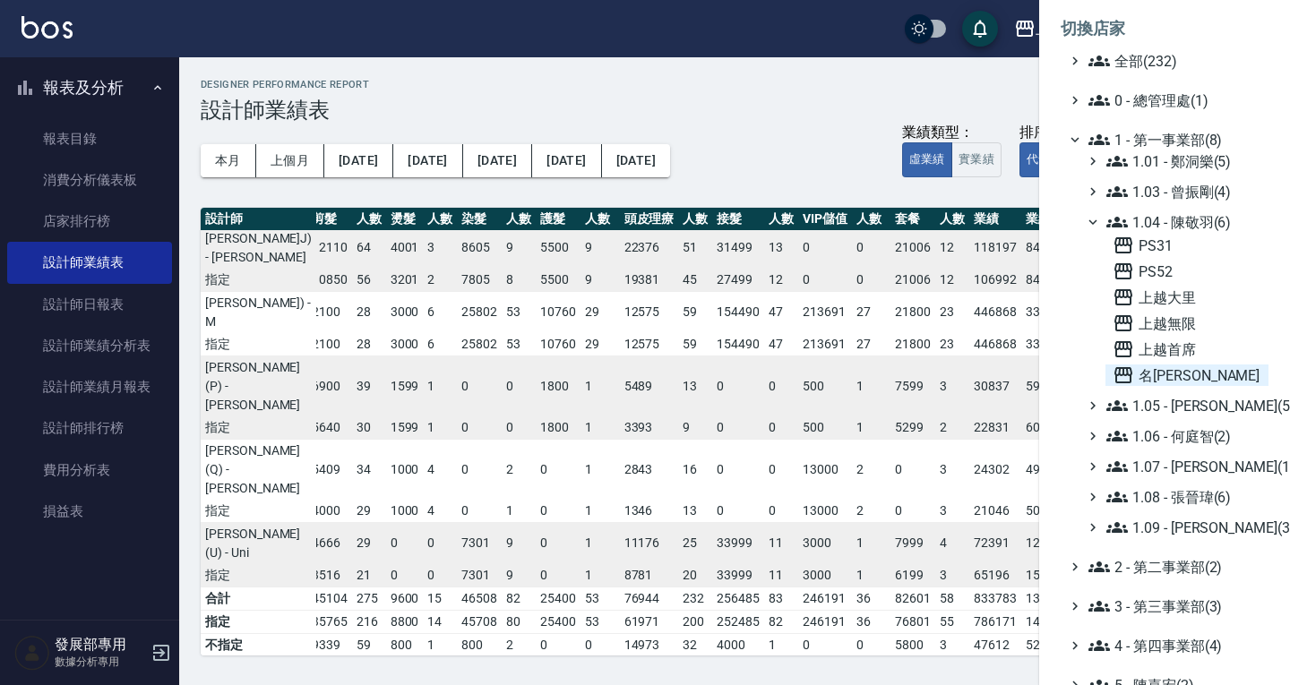
click at [1201, 367] on span "名留霧峰" at bounding box center [1187, 375] width 149 height 21
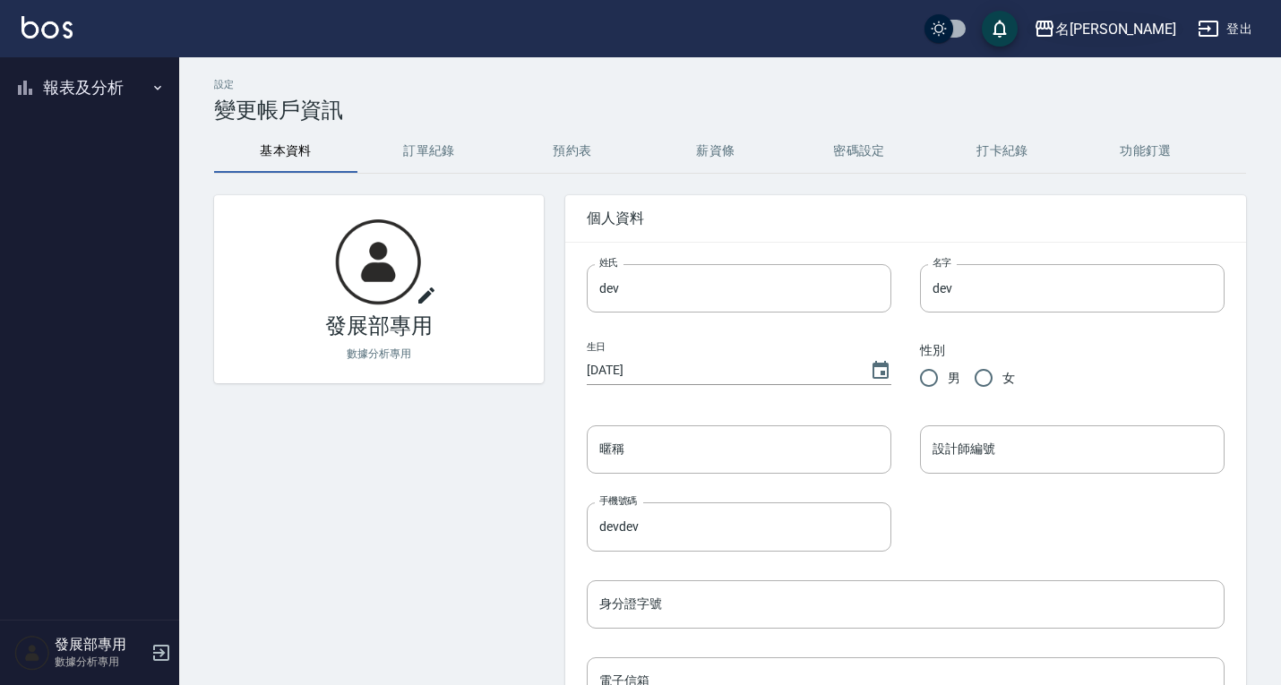
click at [1159, 27] on div "名[PERSON_NAME]" at bounding box center [1115, 29] width 121 height 22
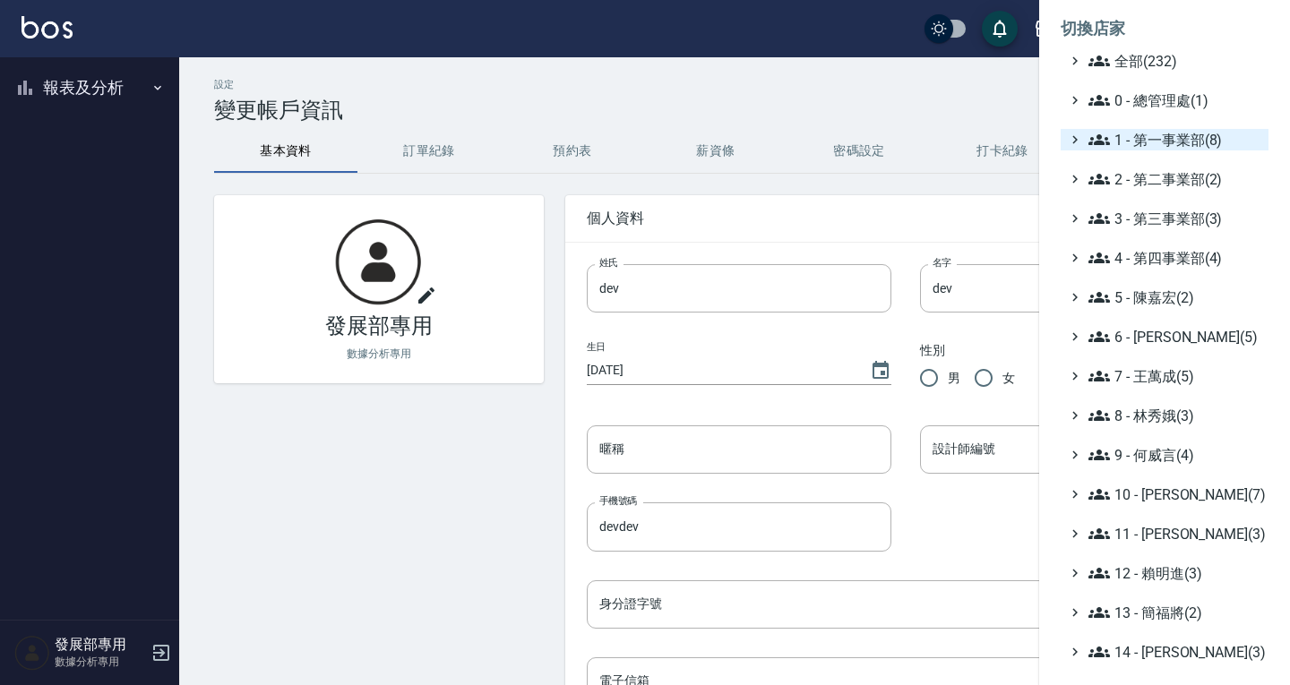
click at [1178, 144] on span "1 - 第一事業部(8)" at bounding box center [1174, 139] width 173 height 21
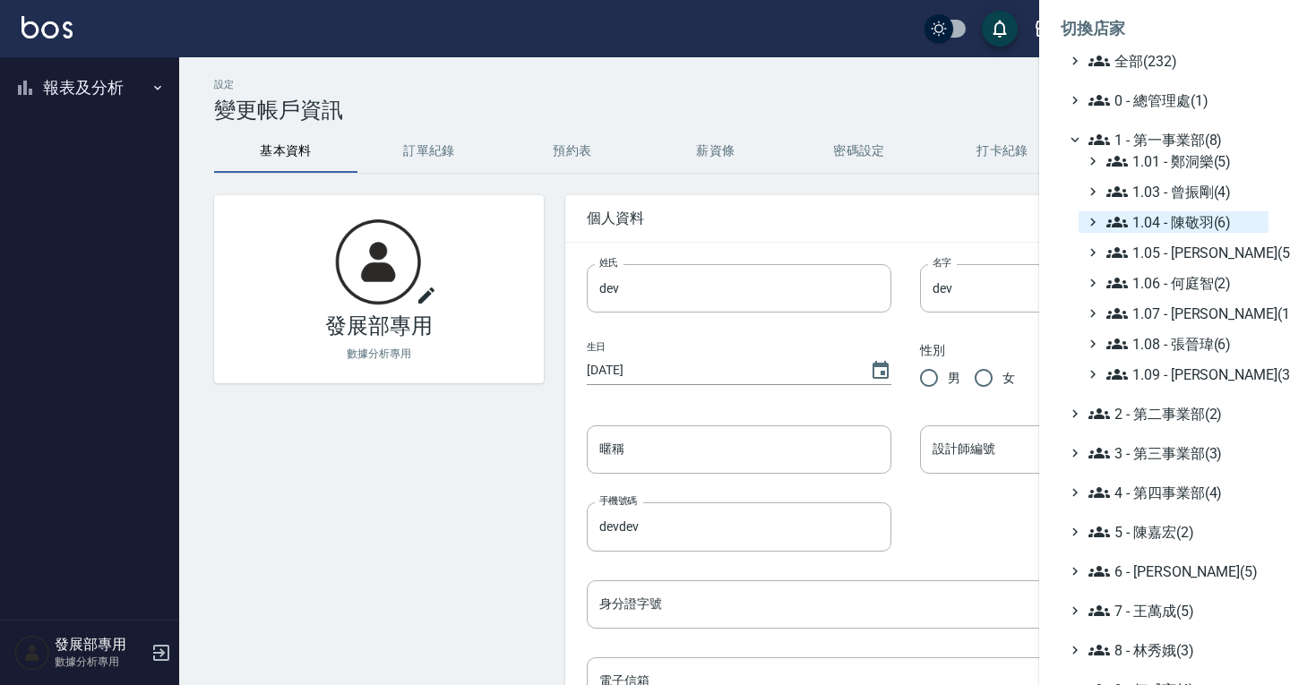
click at [1190, 222] on span "1.04 - 陳敬羽(6)" at bounding box center [1183, 221] width 155 height 21
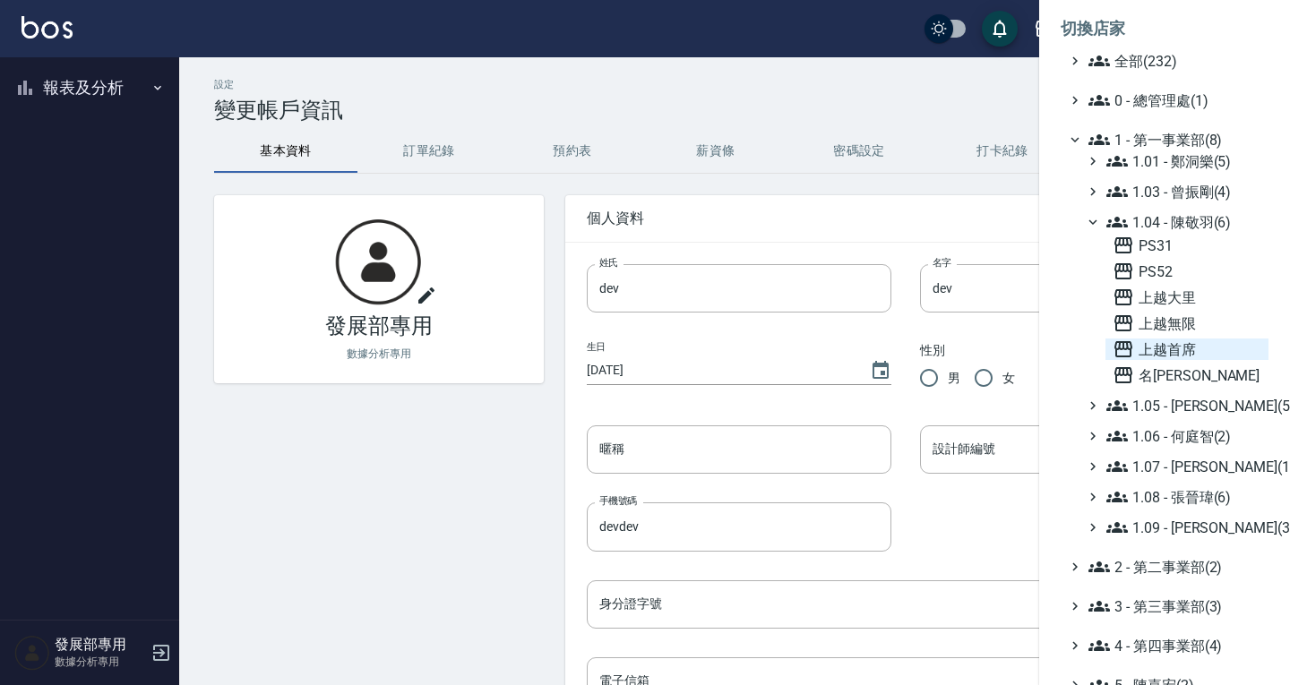
click at [1191, 347] on span "上越首席" at bounding box center [1187, 349] width 149 height 21
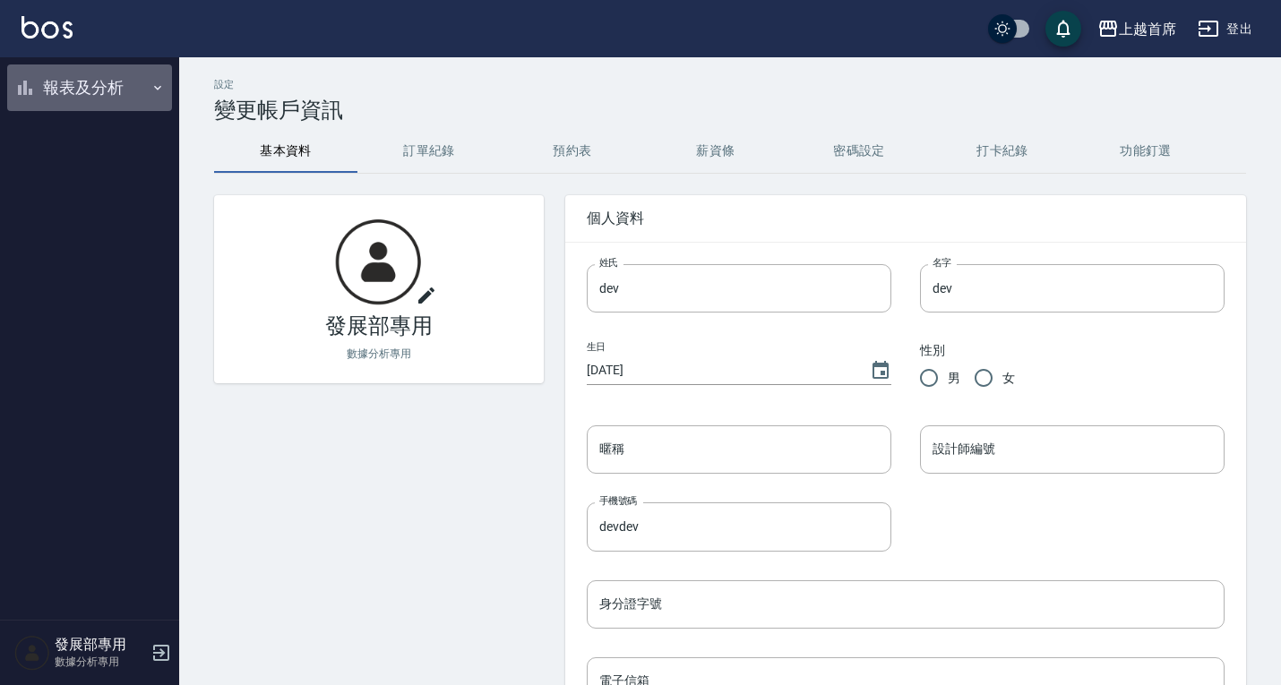
click at [110, 89] on button "報表及分析" at bounding box center [89, 87] width 165 height 47
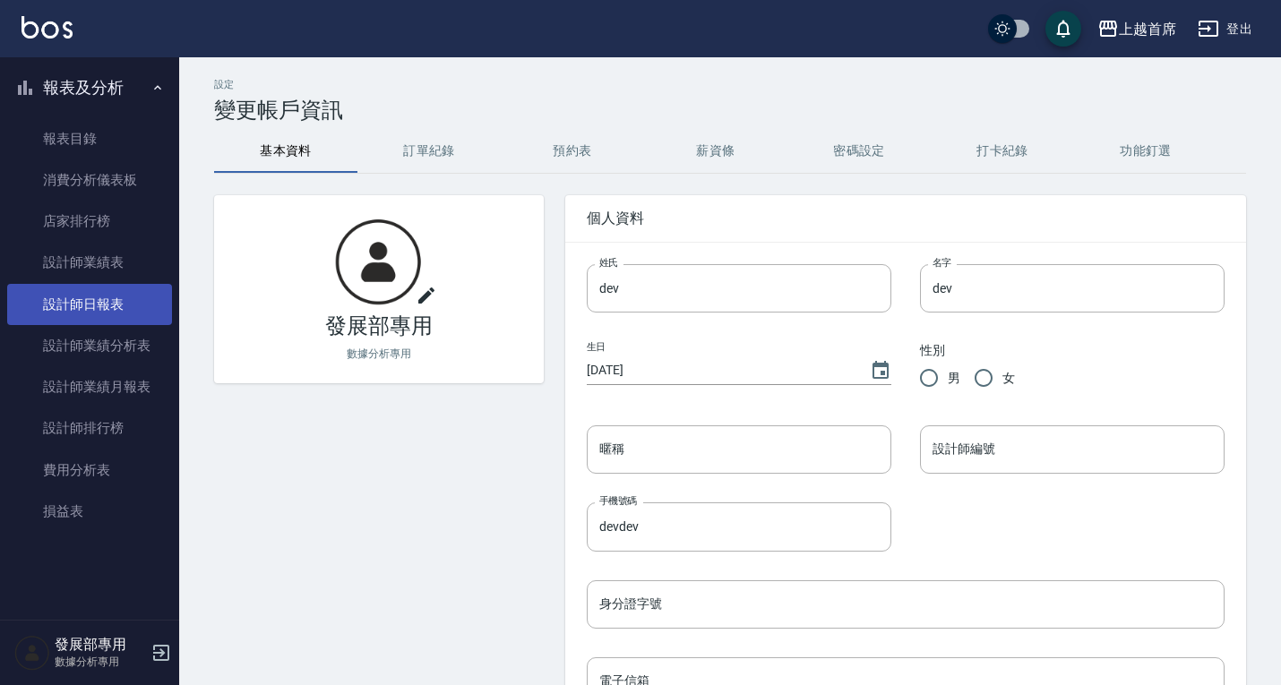
click at [124, 309] on link "設計師日報表" at bounding box center [89, 304] width 165 height 41
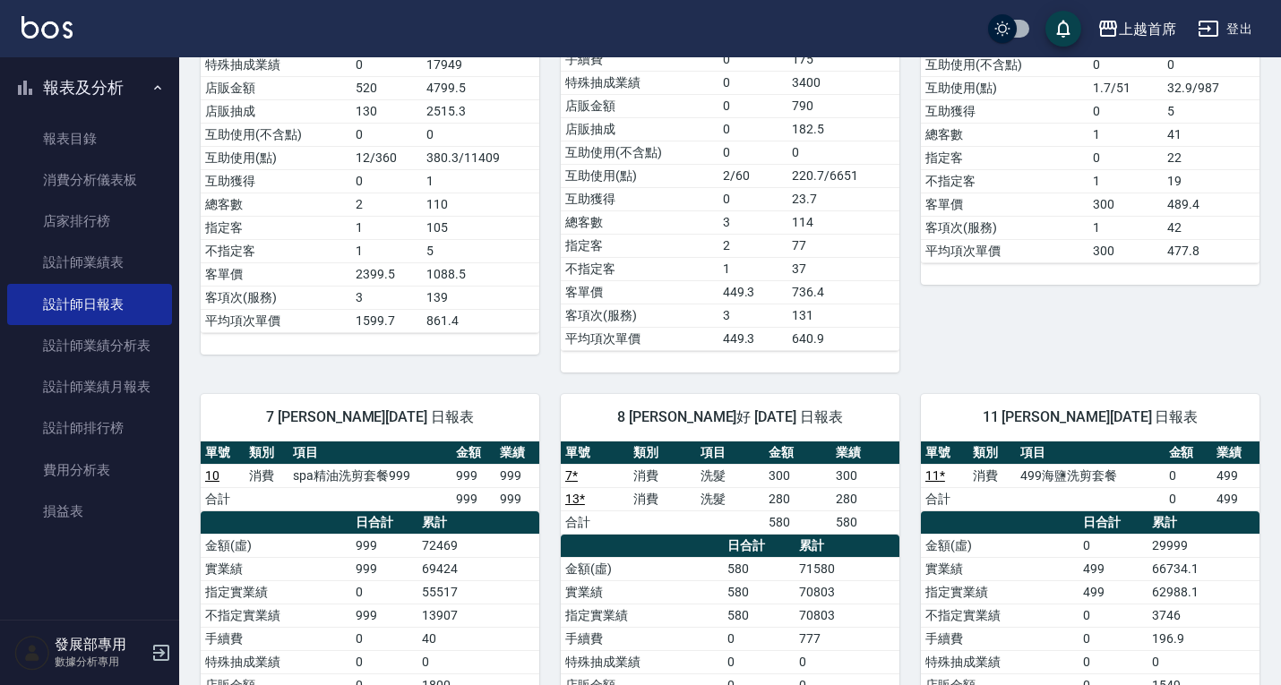
scroll to position [180, 0]
